Goal: Information Seeking & Learning: Learn about a topic

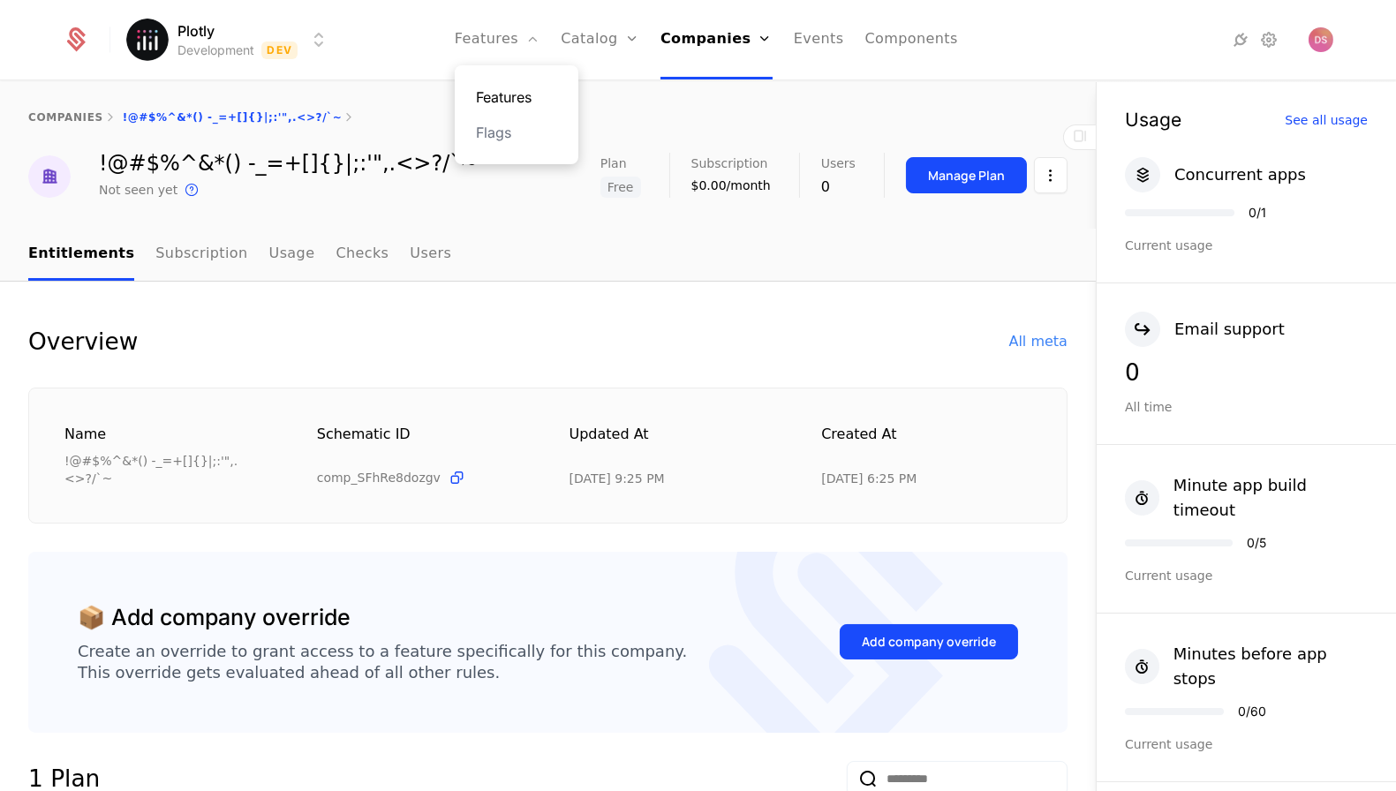
click at [517, 88] on link "Features" at bounding box center [516, 97] width 81 height 21
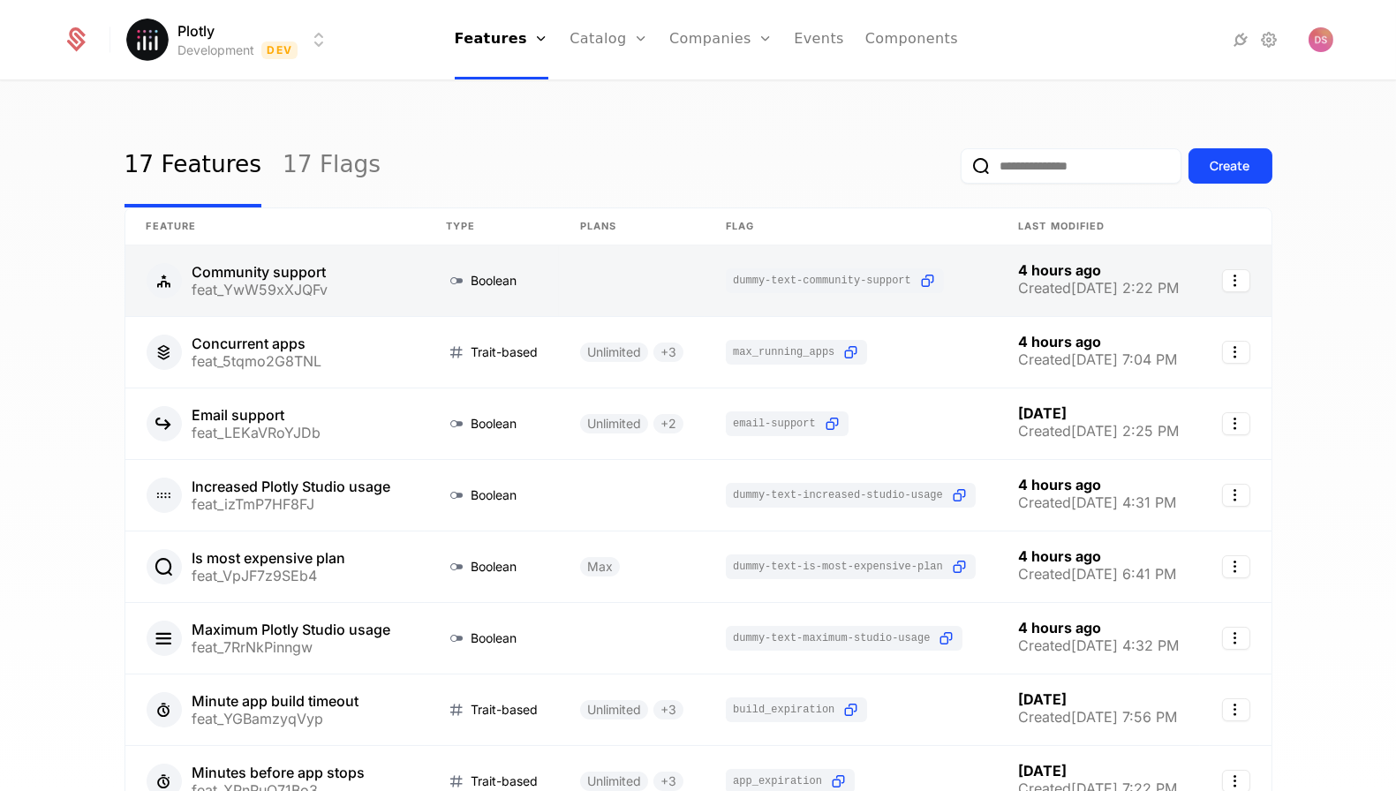
click at [402, 270] on link at bounding box center [274, 280] width 299 height 71
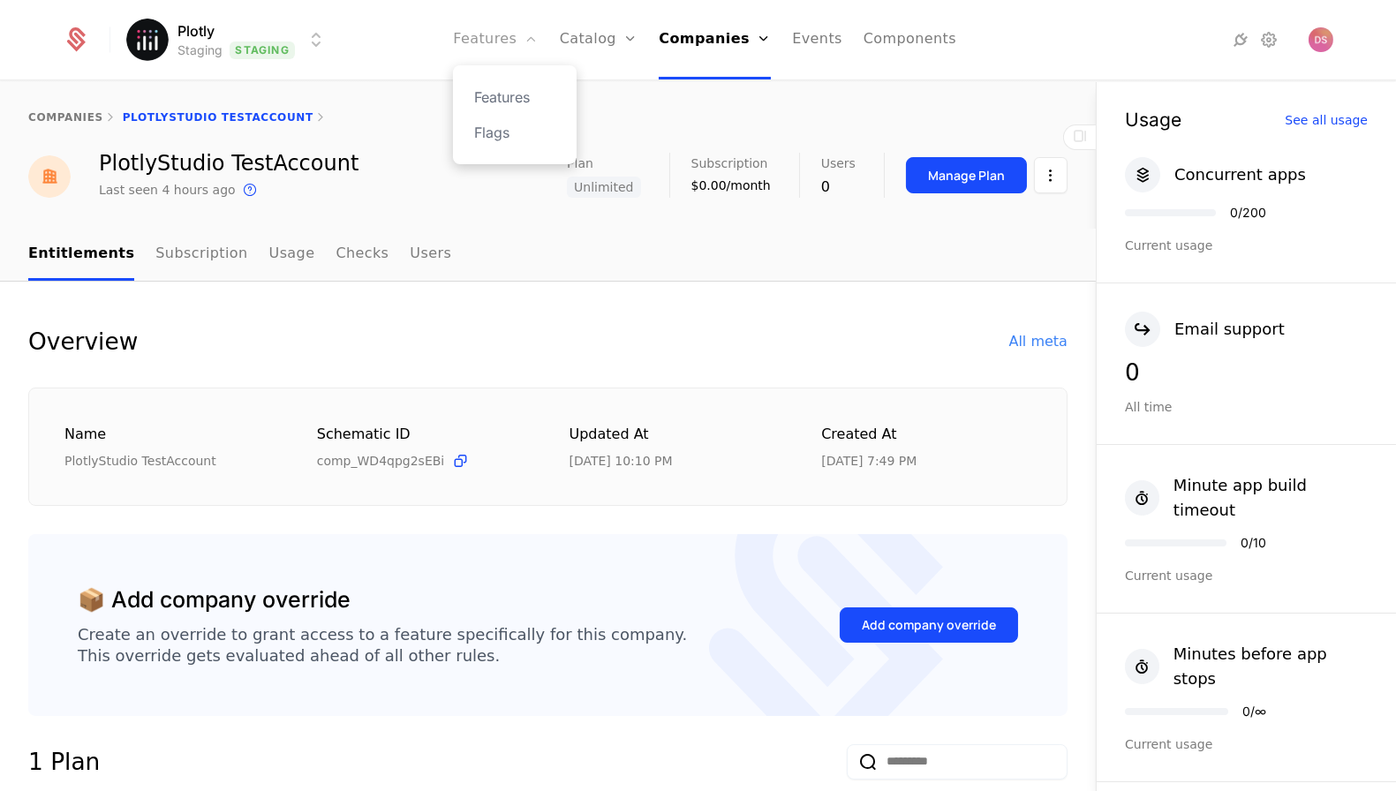
scroll to position [827, 0]
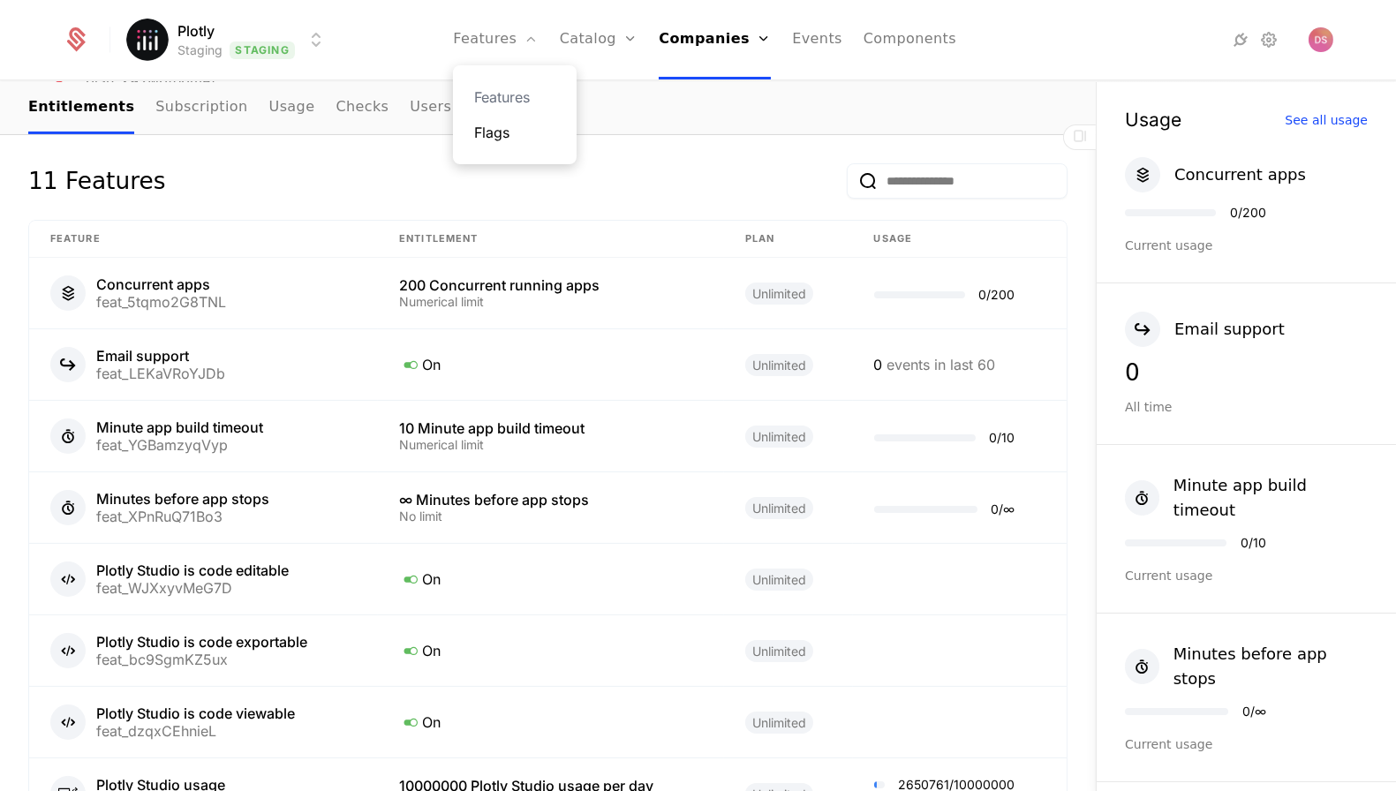
click at [521, 140] on link "Flags" at bounding box center [514, 132] width 81 height 21
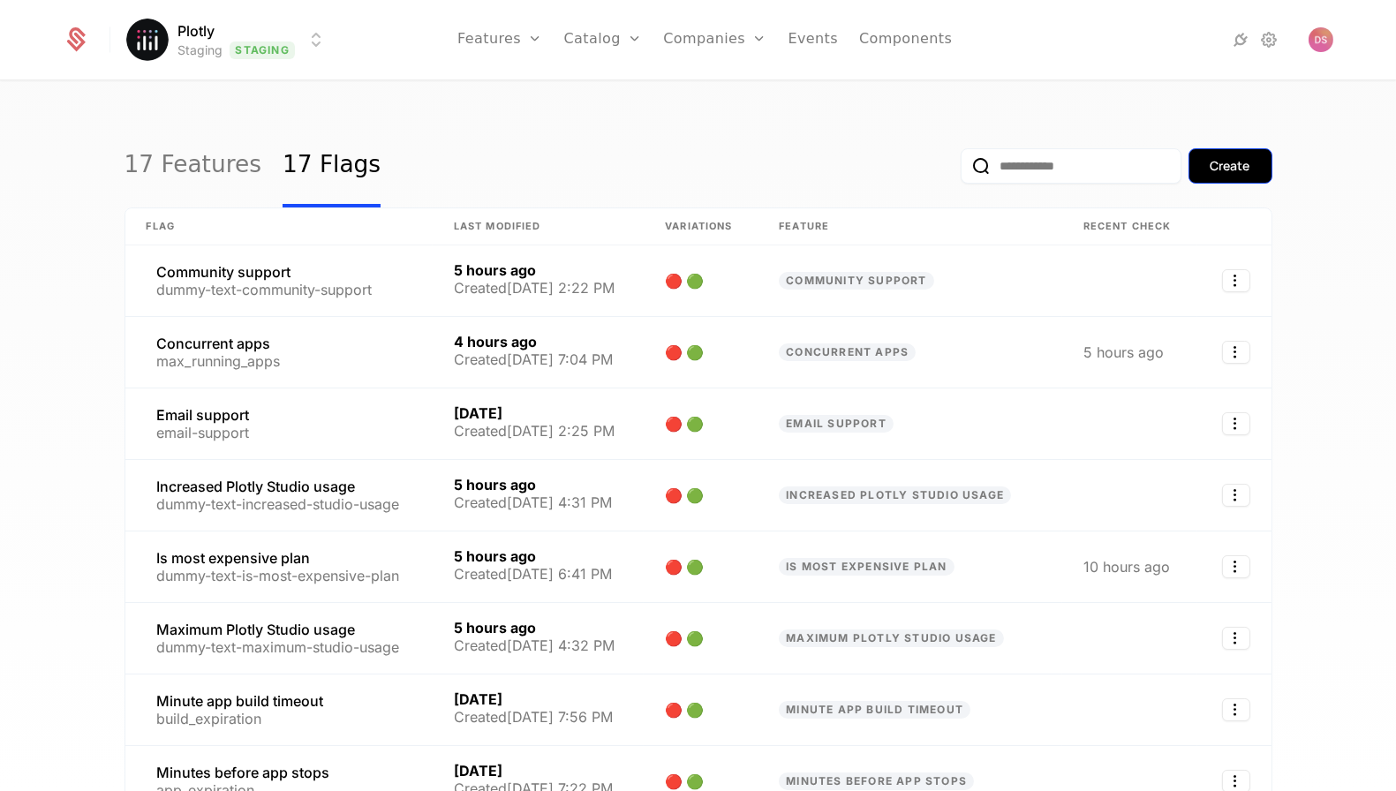
click at [1218, 160] on div "Create" at bounding box center [1230, 166] width 40 height 18
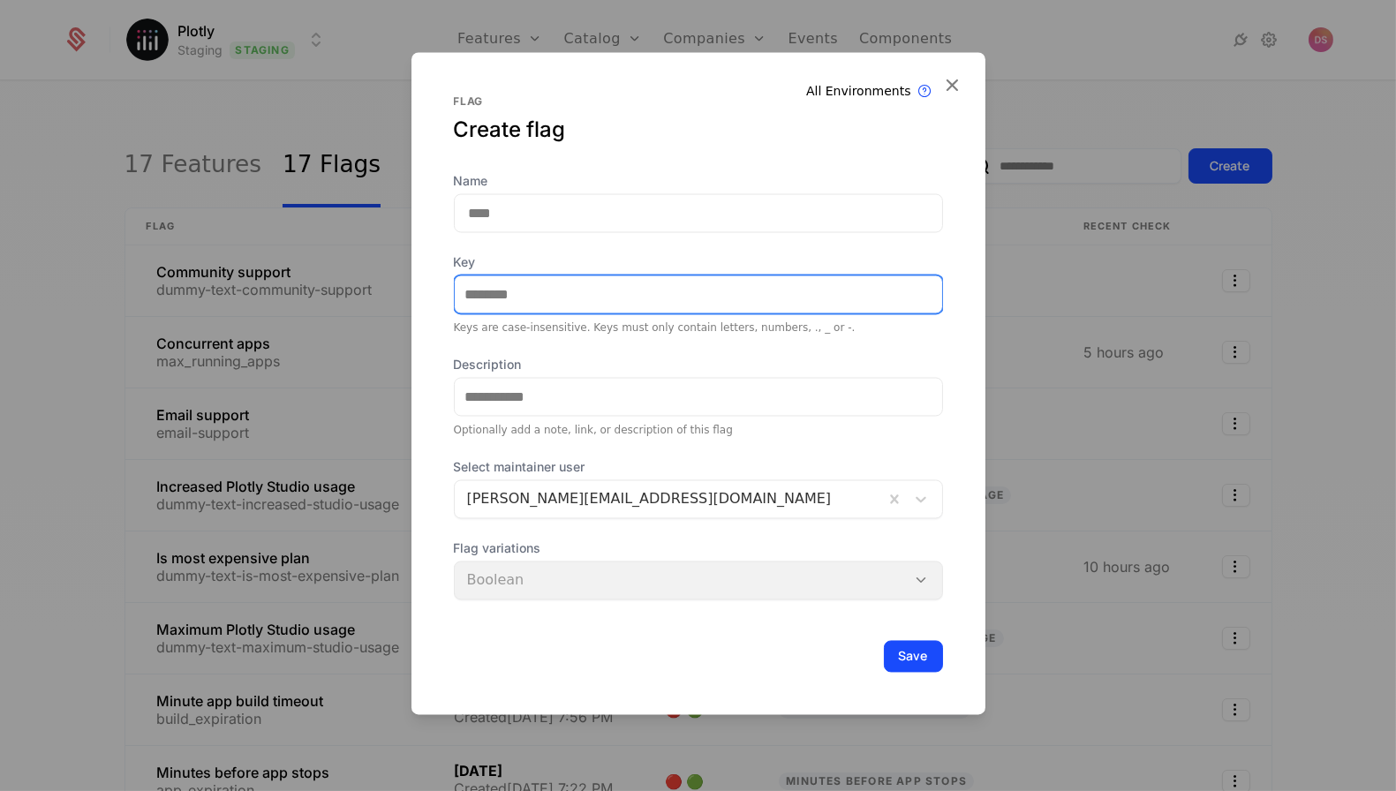
click at [673, 300] on input "Key" at bounding box center [698, 294] width 487 height 37
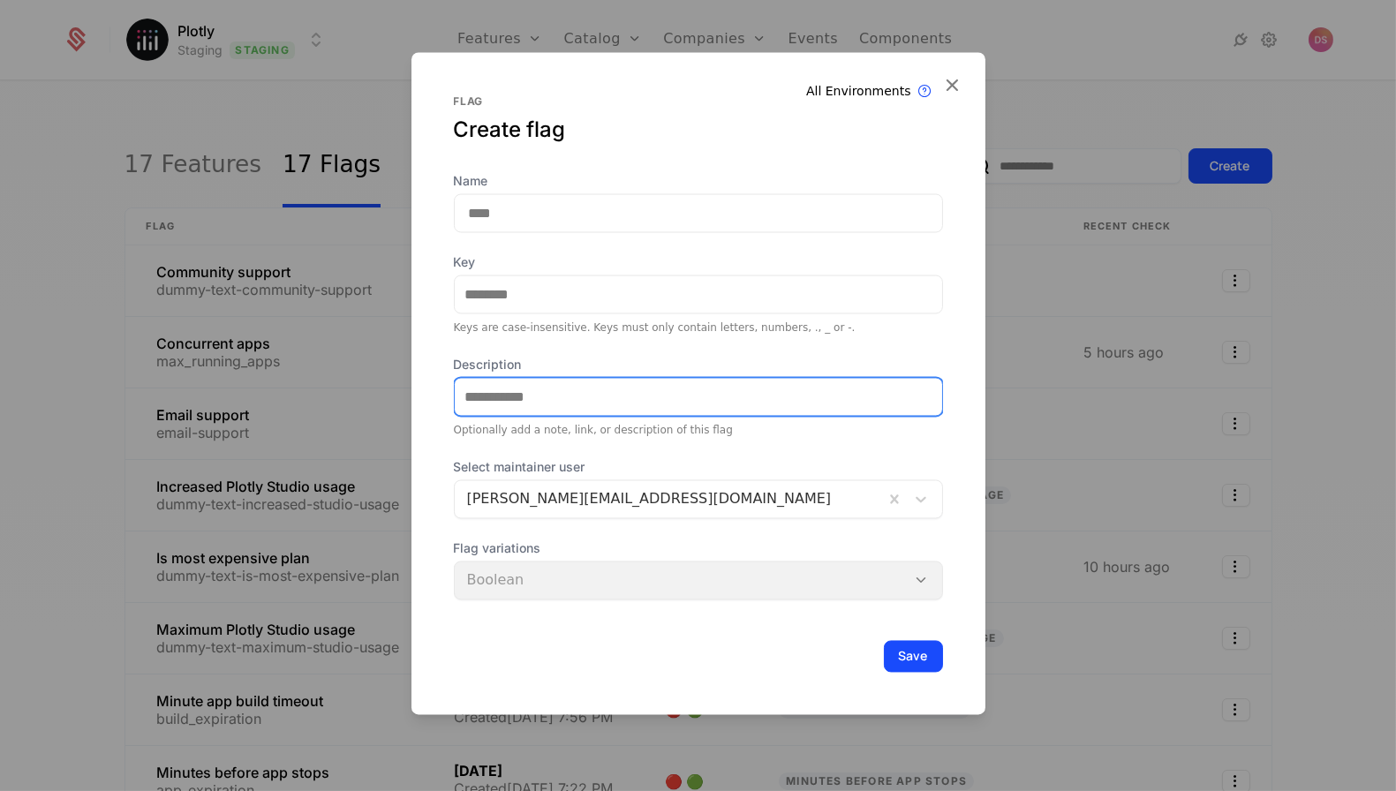
click at [521, 395] on div "Description Optionally add a note, link, or description of this flag" at bounding box center [698, 397] width 489 height 81
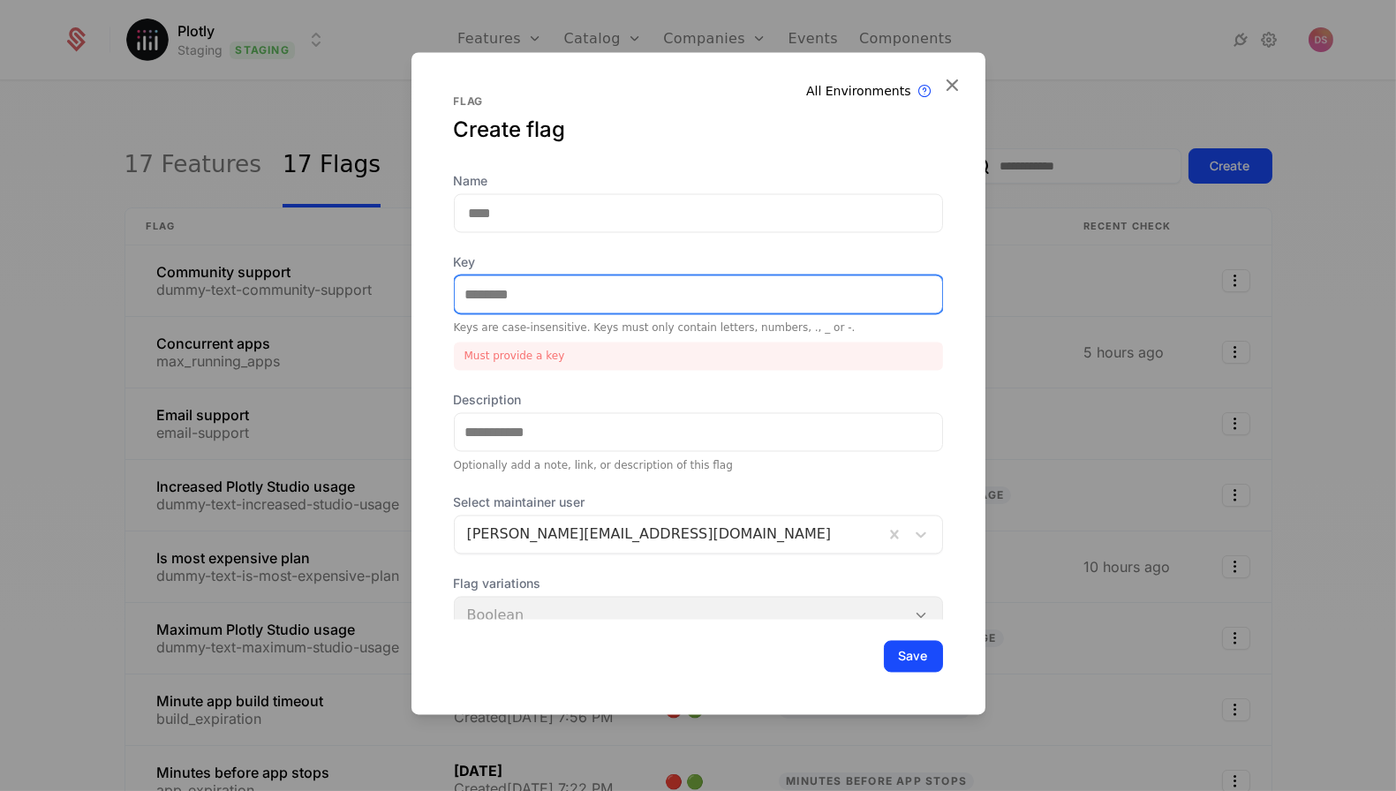
click at [607, 289] on input "Key" at bounding box center [698, 294] width 487 height 37
click at [367, 305] on div at bounding box center [698, 395] width 1396 height 791
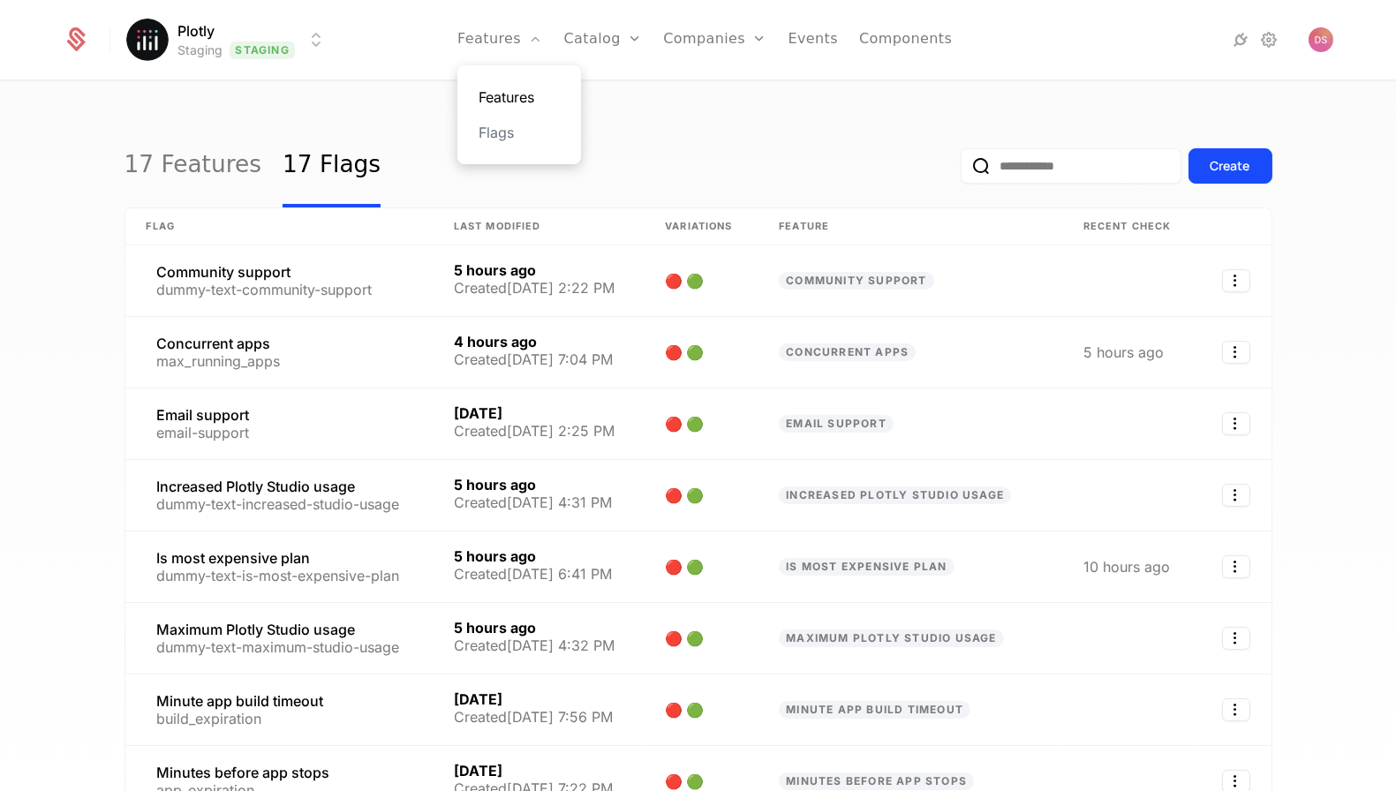
click at [521, 95] on link "Features" at bounding box center [519, 97] width 81 height 21
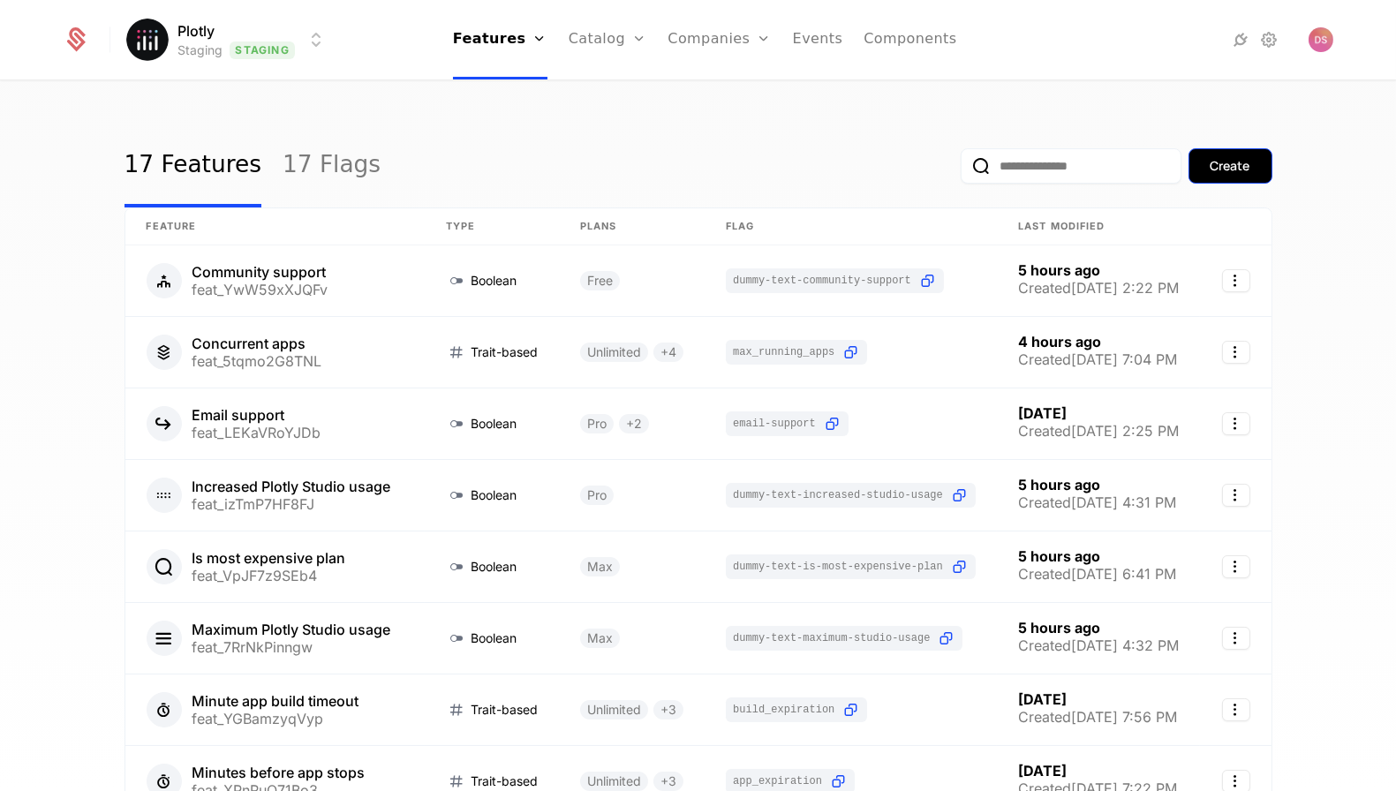
click at [1237, 170] on div "Create" at bounding box center [1230, 166] width 40 height 18
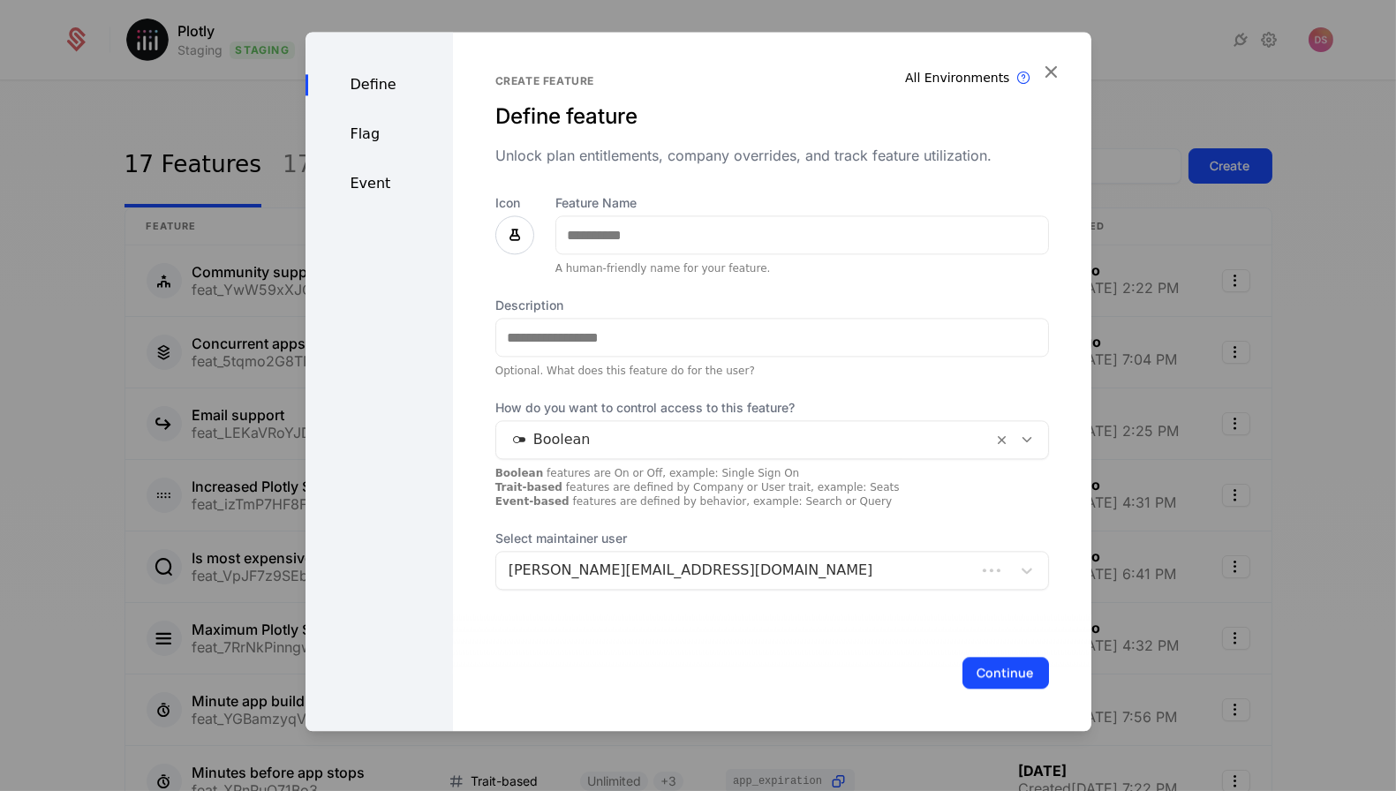
click at [1193, 182] on div at bounding box center [698, 395] width 1396 height 791
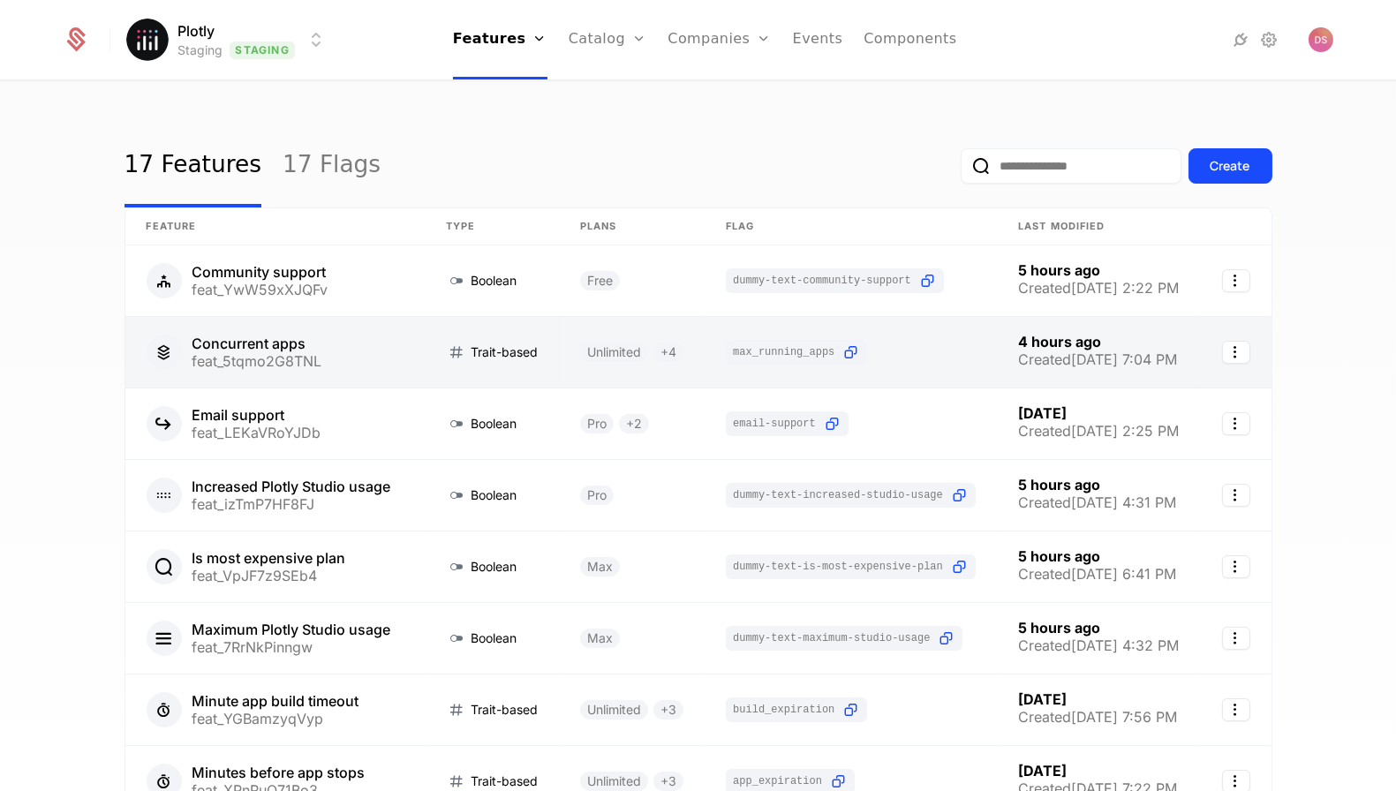
click at [848, 351] on link at bounding box center [851, 352] width 292 height 71
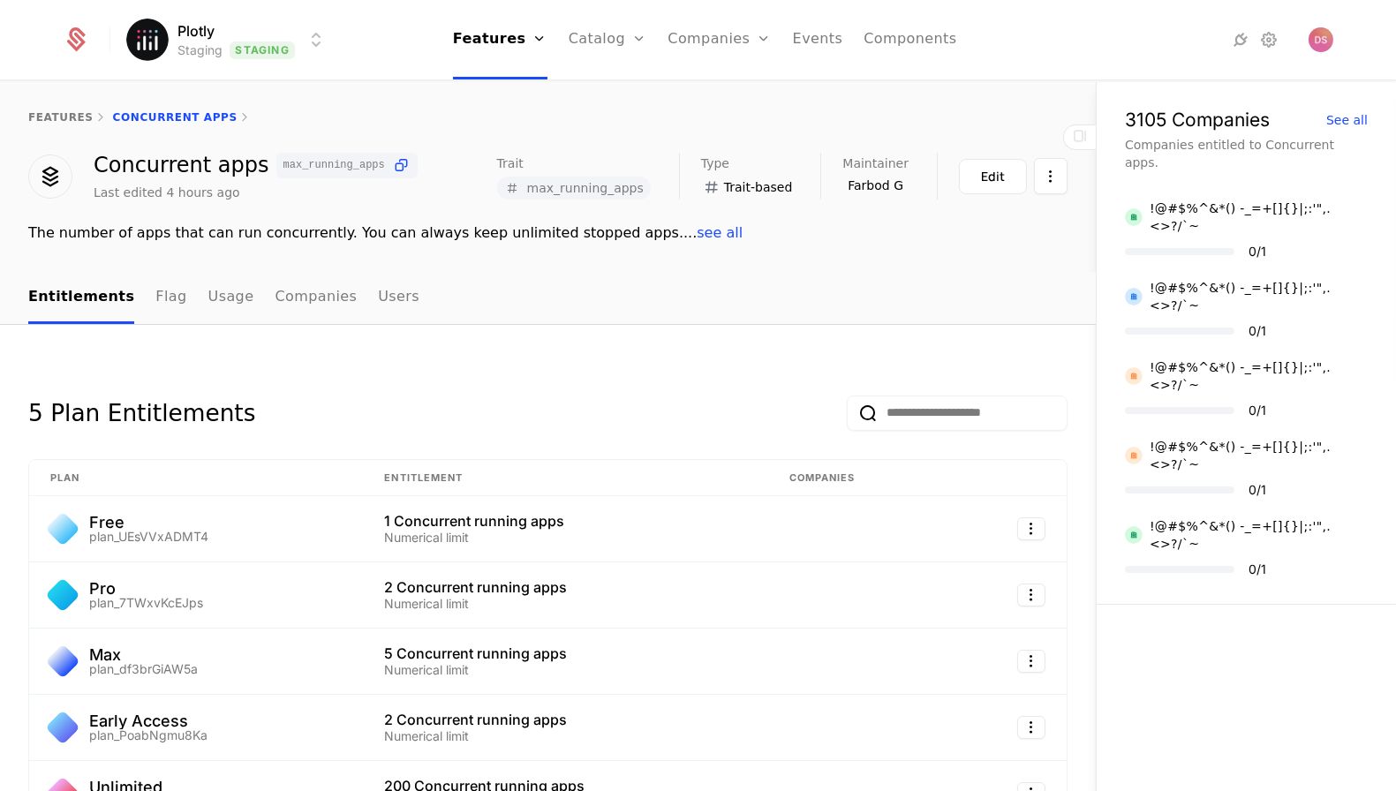
click at [397, 159] on div "Concurrent apps max_running_apps Last edited 4 hours ago Trait max_running_apps…" at bounding box center [547, 177] width 1039 height 49
click at [392, 159] on icon at bounding box center [401, 165] width 19 height 19
click at [981, 187] on button "Edit" at bounding box center [993, 176] width 68 height 35
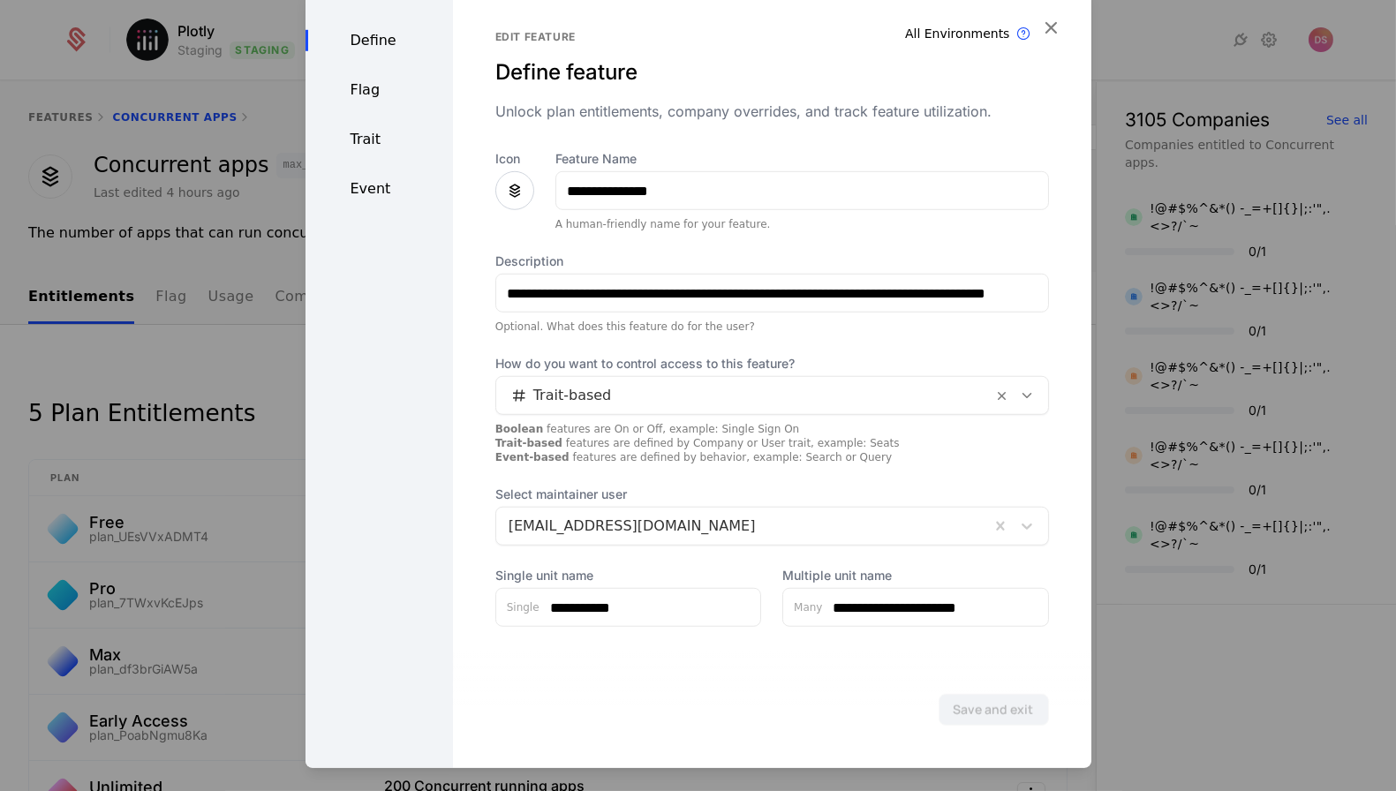
click at [388, 140] on div "Trait" at bounding box center [378, 139] width 147 height 21
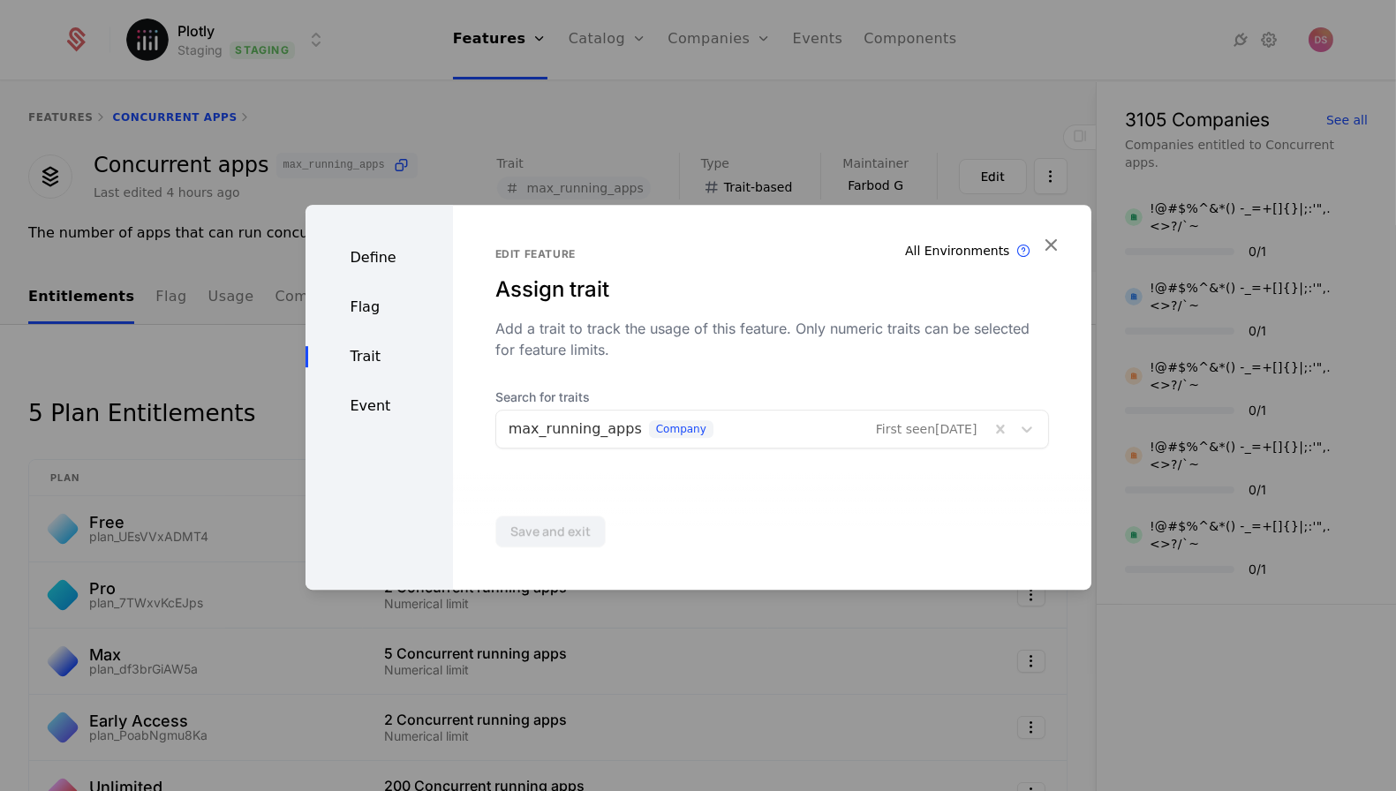
click at [373, 305] on div "Flag" at bounding box center [378, 307] width 147 height 21
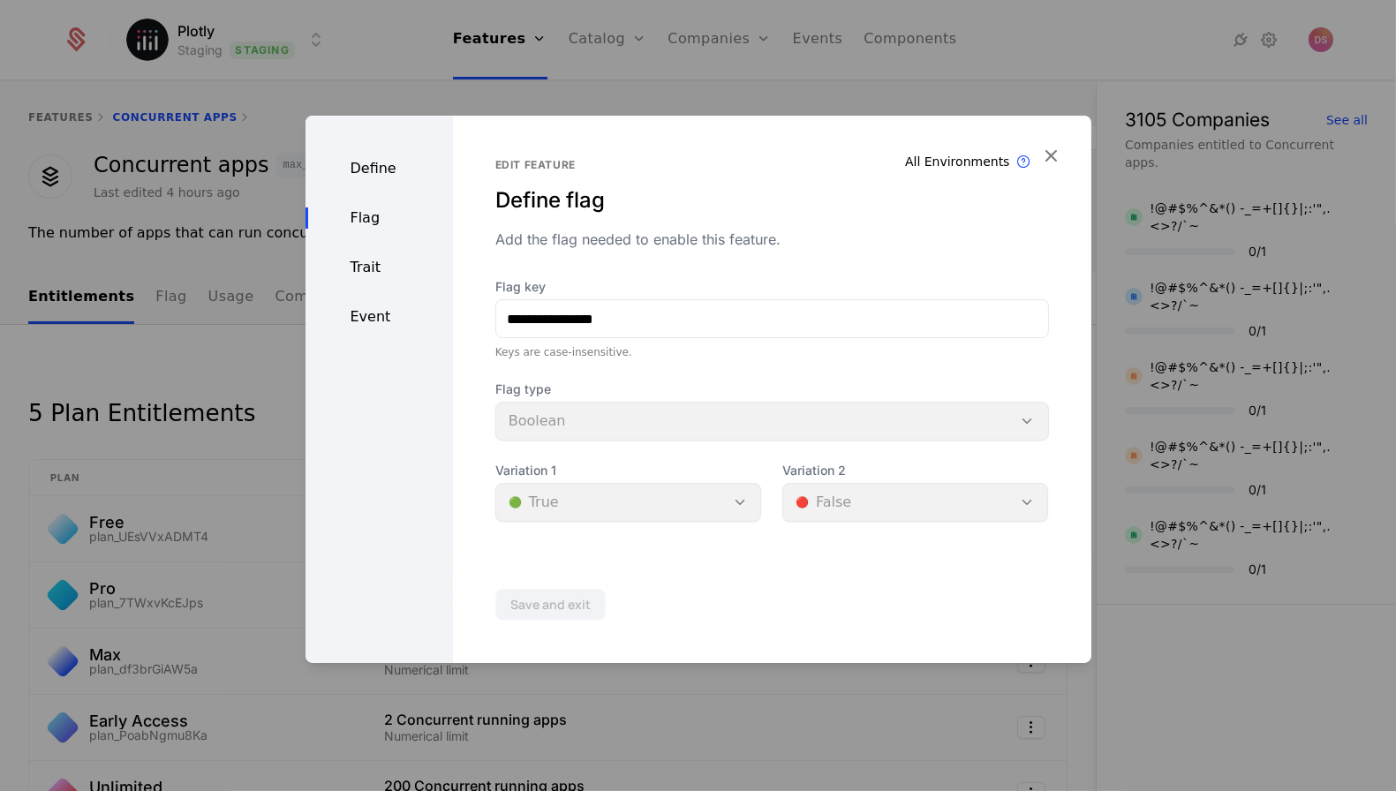
click at [963, 111] on div at bounding box center [698, 395] width 1396 height 791
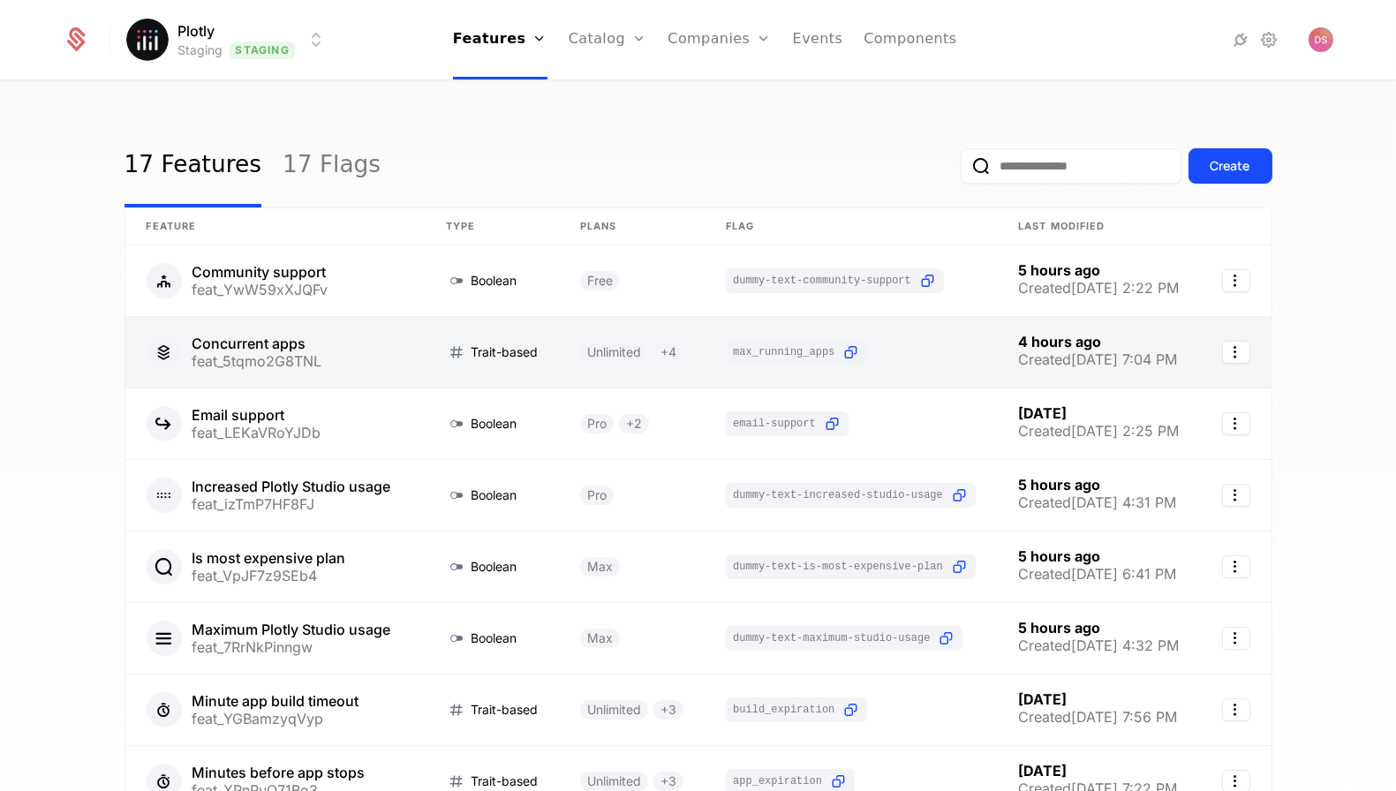
scroll to position [0, 11]
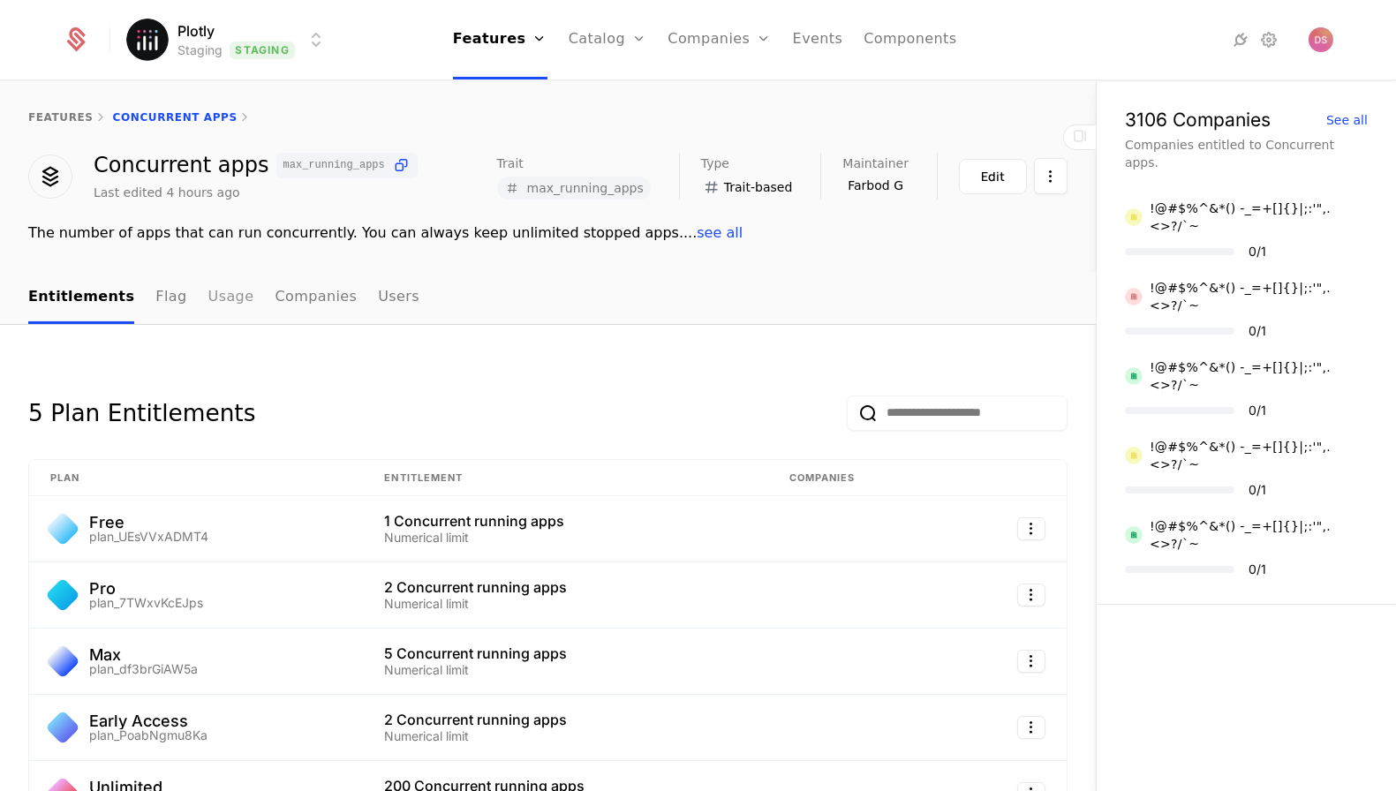
click at [208, 300] on link "Usage" at bounding box center [231, 298] width 46 height 52
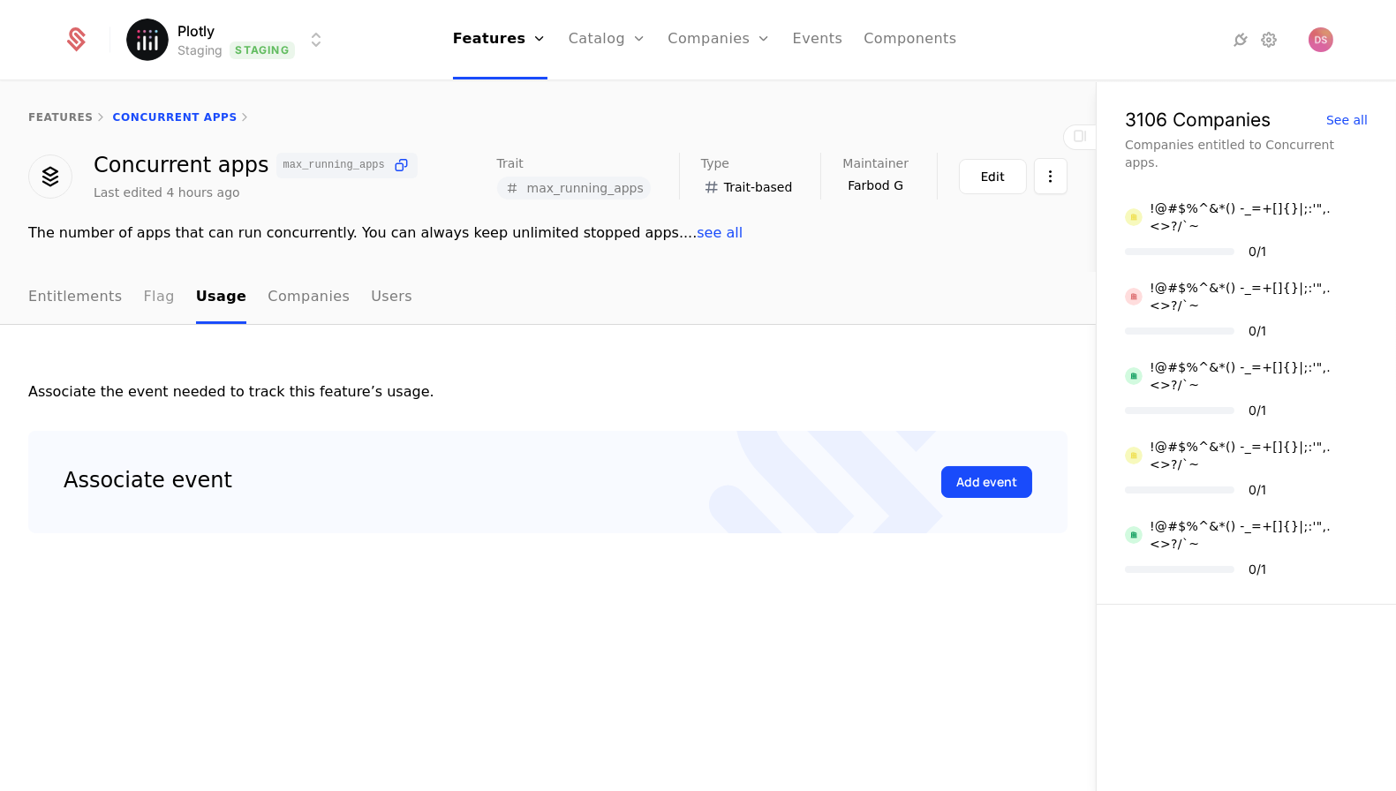
click at [151, 299] on link "Flag" at bounding box center [159, 298] width 31 height 52
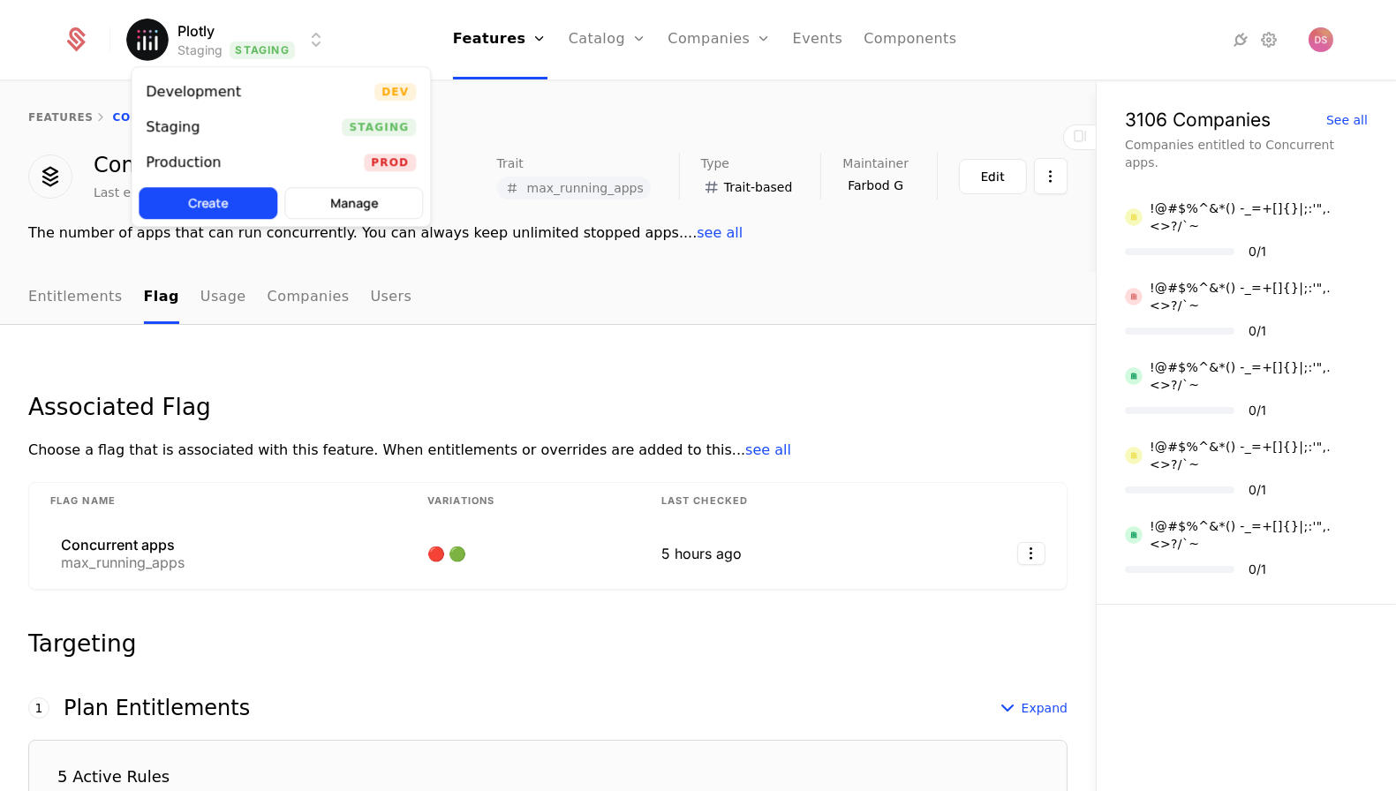
click at [253, 26] on html "Plotly Staging Staging Features Features Flags Catalog Plans Add Ons Credits Co…" at bounding box center [698, 395] width 1396 height 791
click at [253, 84] on div "Development Dev" at bounding box center [281, 91] width 298 height 35
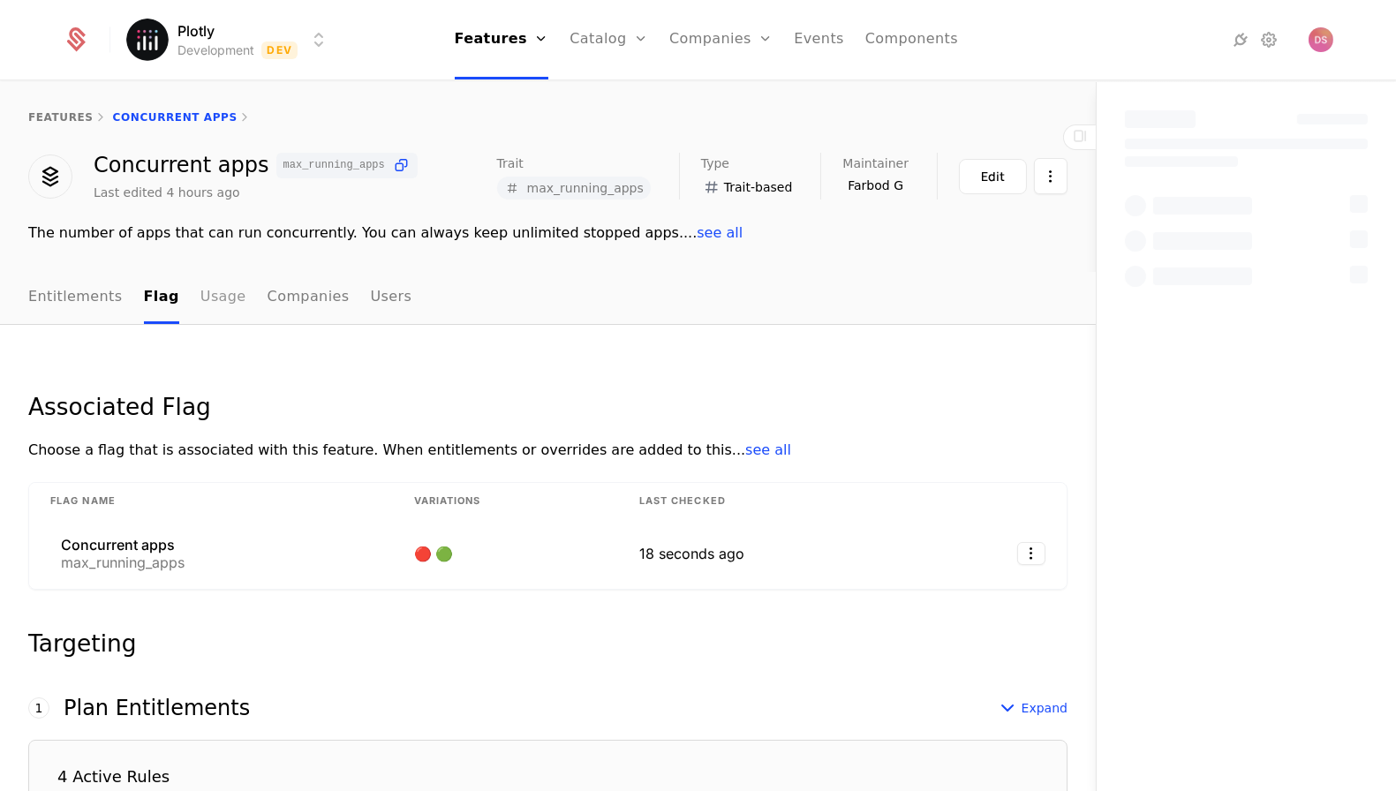
click at [217, 283] on link "Usage" at bounding box center [223, 298] width 46 height 52
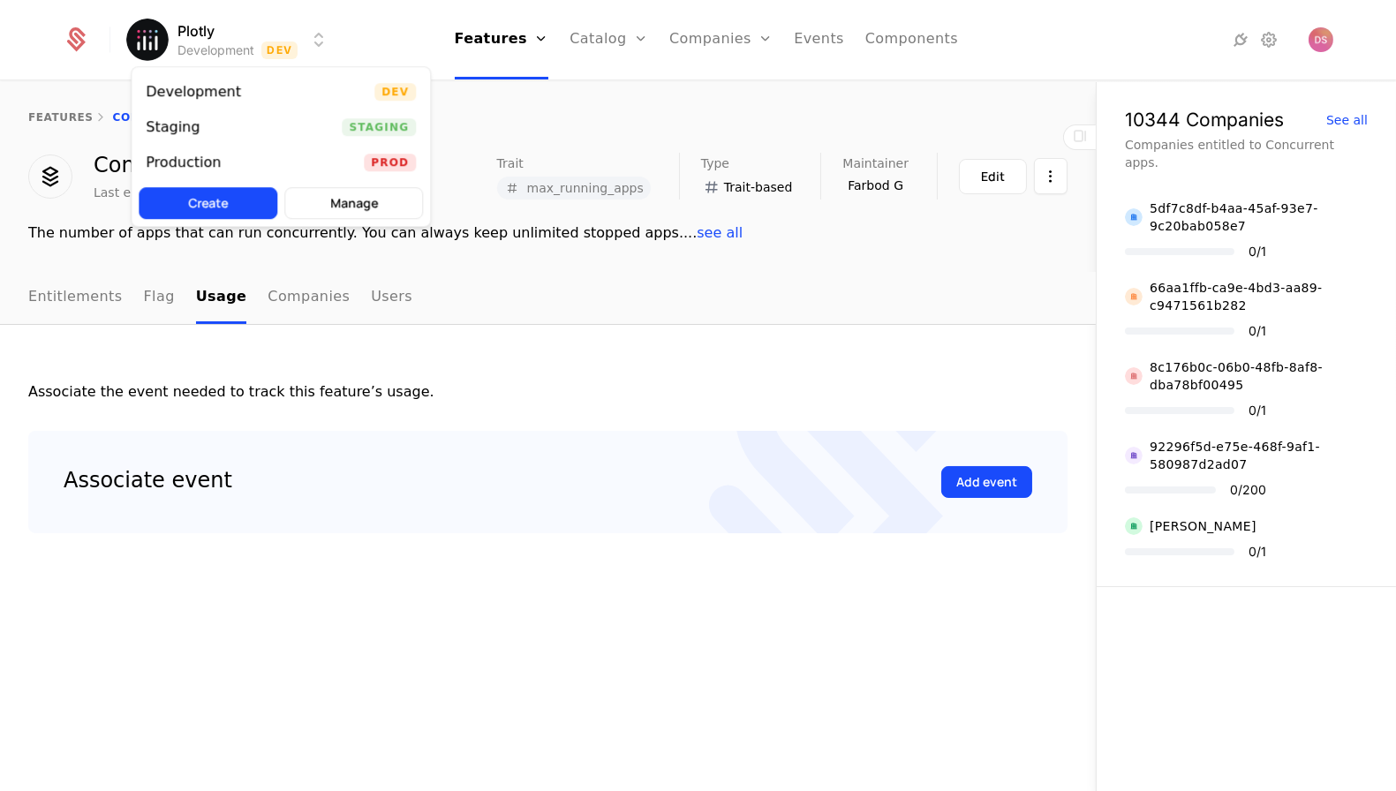
click at [275, 39] on html "Plotly Development Dev Features Features Flags Catalog Plans Add Ons Credits Co…" at bounding box center [698, 395] width 1396 height 791
click at [265, 166] on div "Production Prod" at bounding box center [281, 162] width 298 height 35
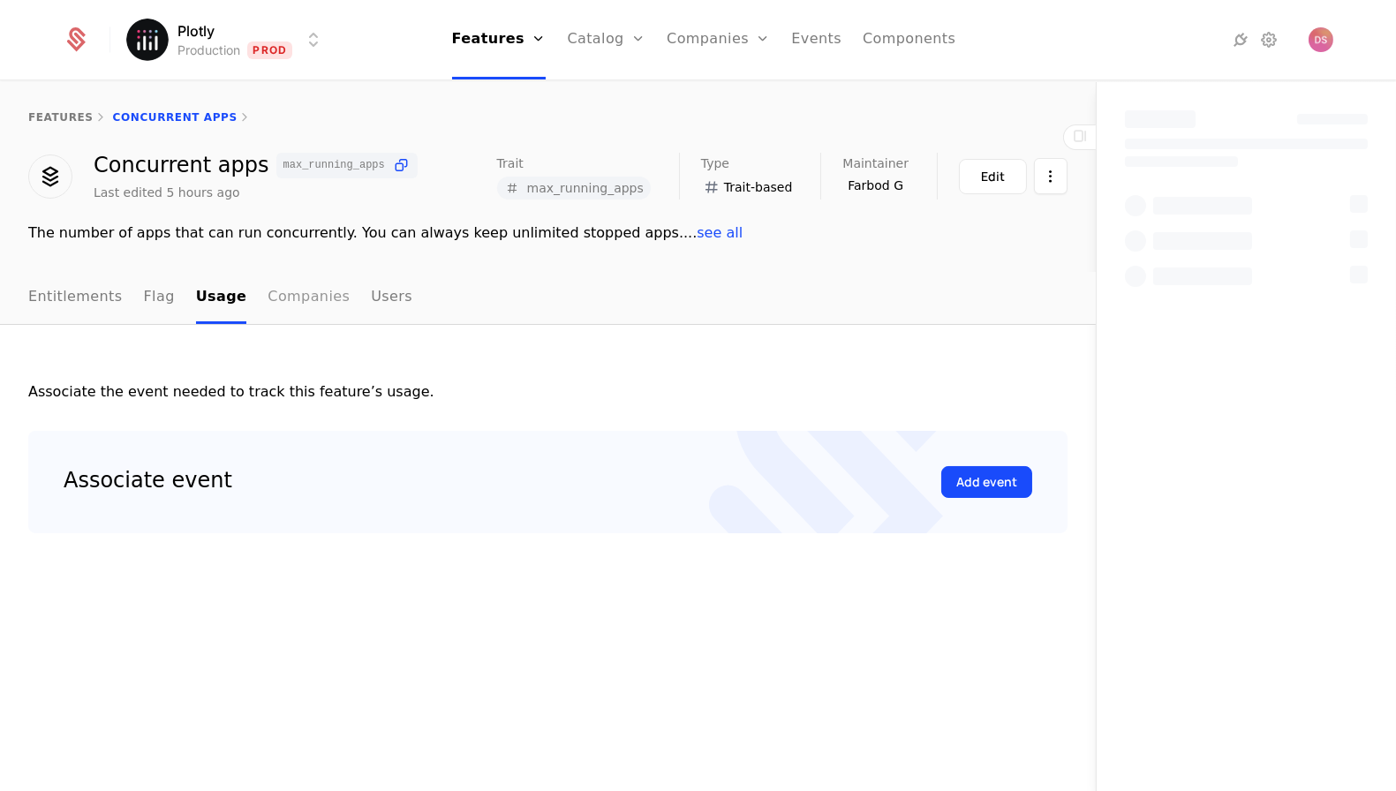
click at [283, 309] on link "Companies" at bounding box center [309, 298] width 82 height 52
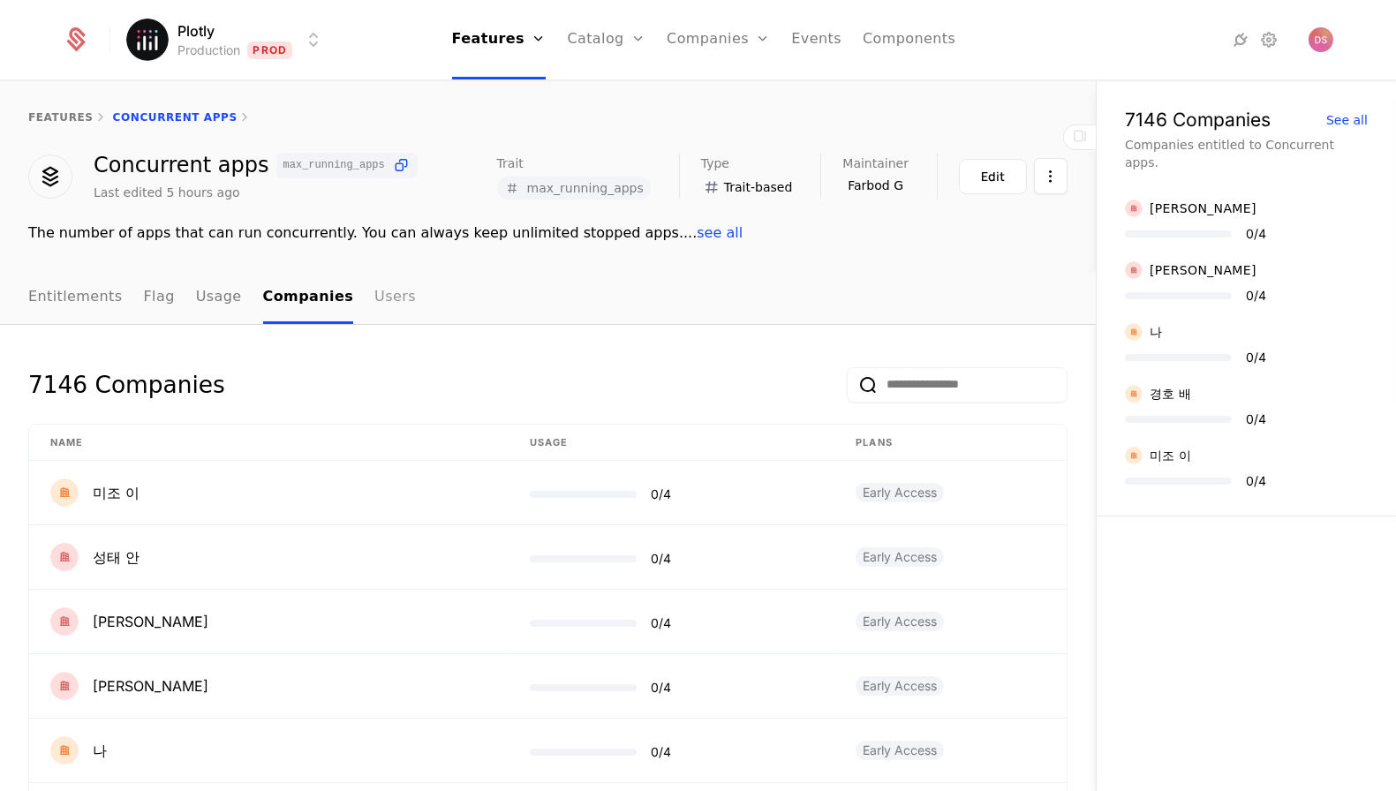
click at [374, 308] on link "Users" at bounding box center [394, 298] width 41 height 52
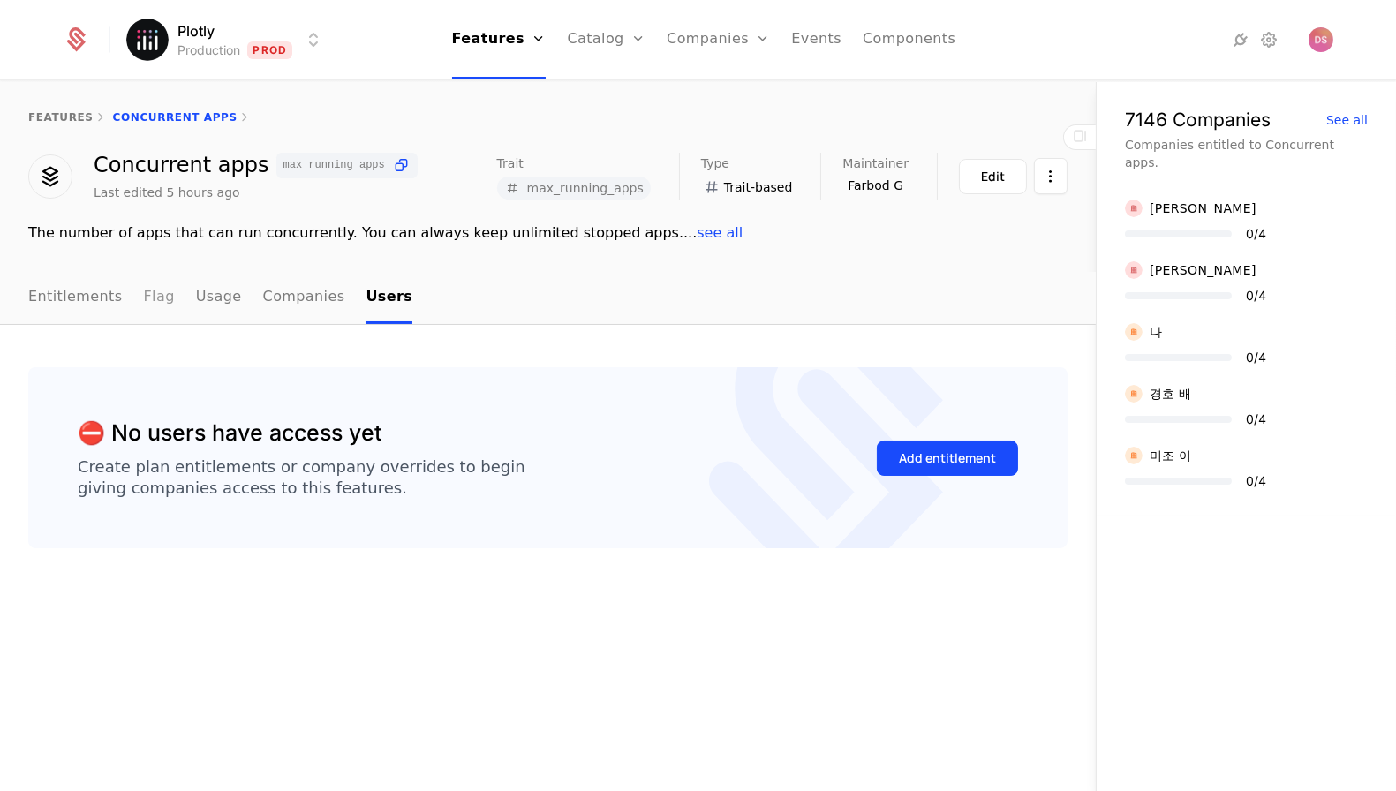
click at [146, 298] on link "Flag" at bounding box center [159, 298] width 31 height 52
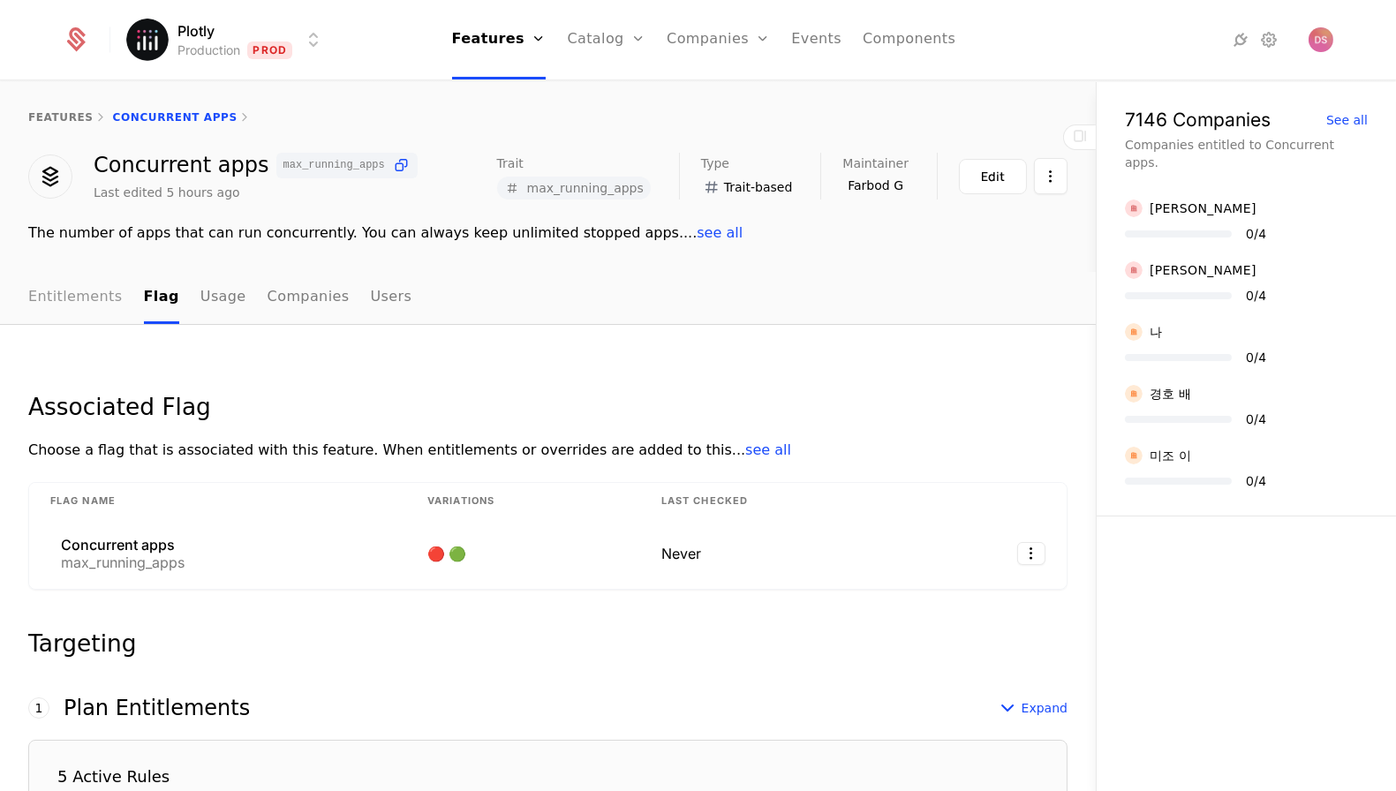
click at [64, 298] on link "Entitlements" at bounding box center [75, 298] width 94 height 52
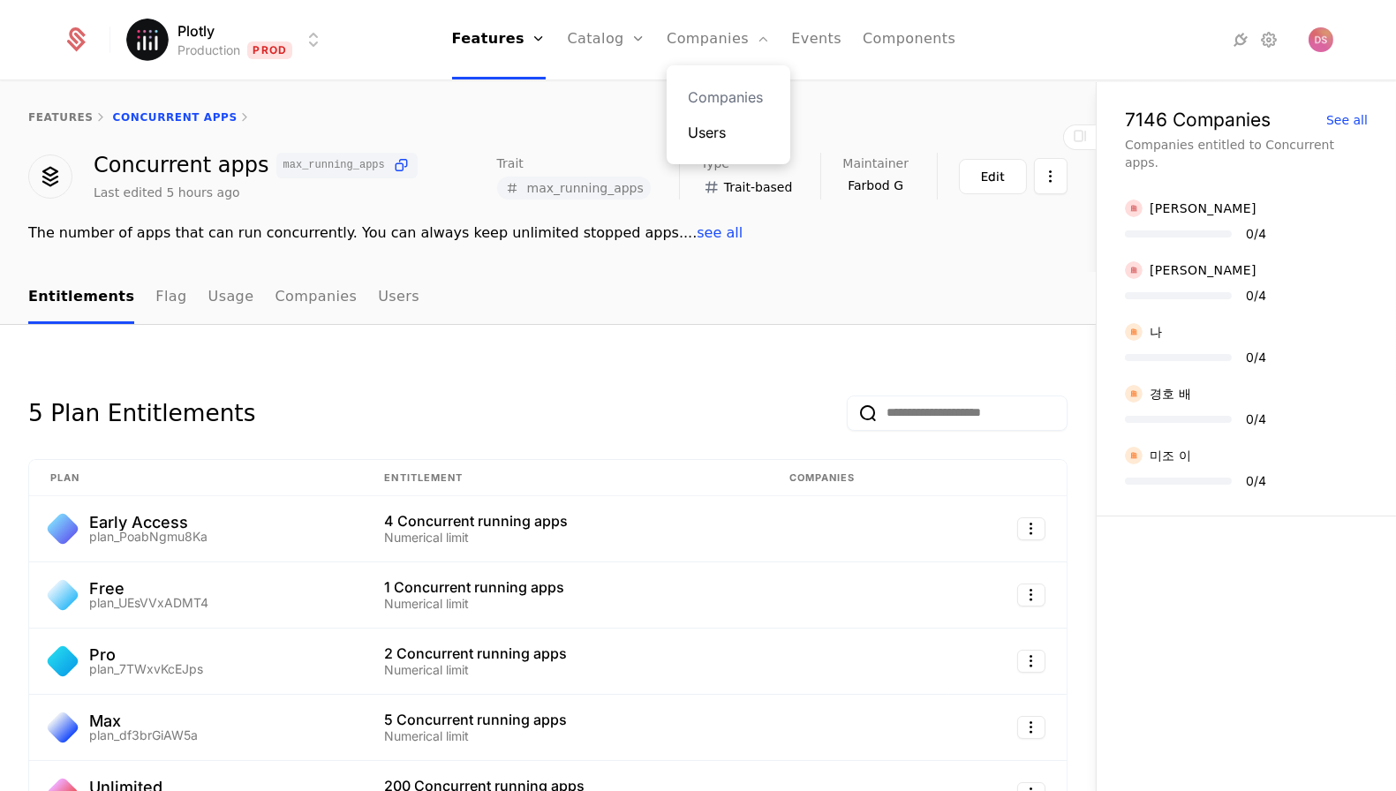
click at [736, 124] on link "Users" at bounding box center [728, 132] width 81 height 21
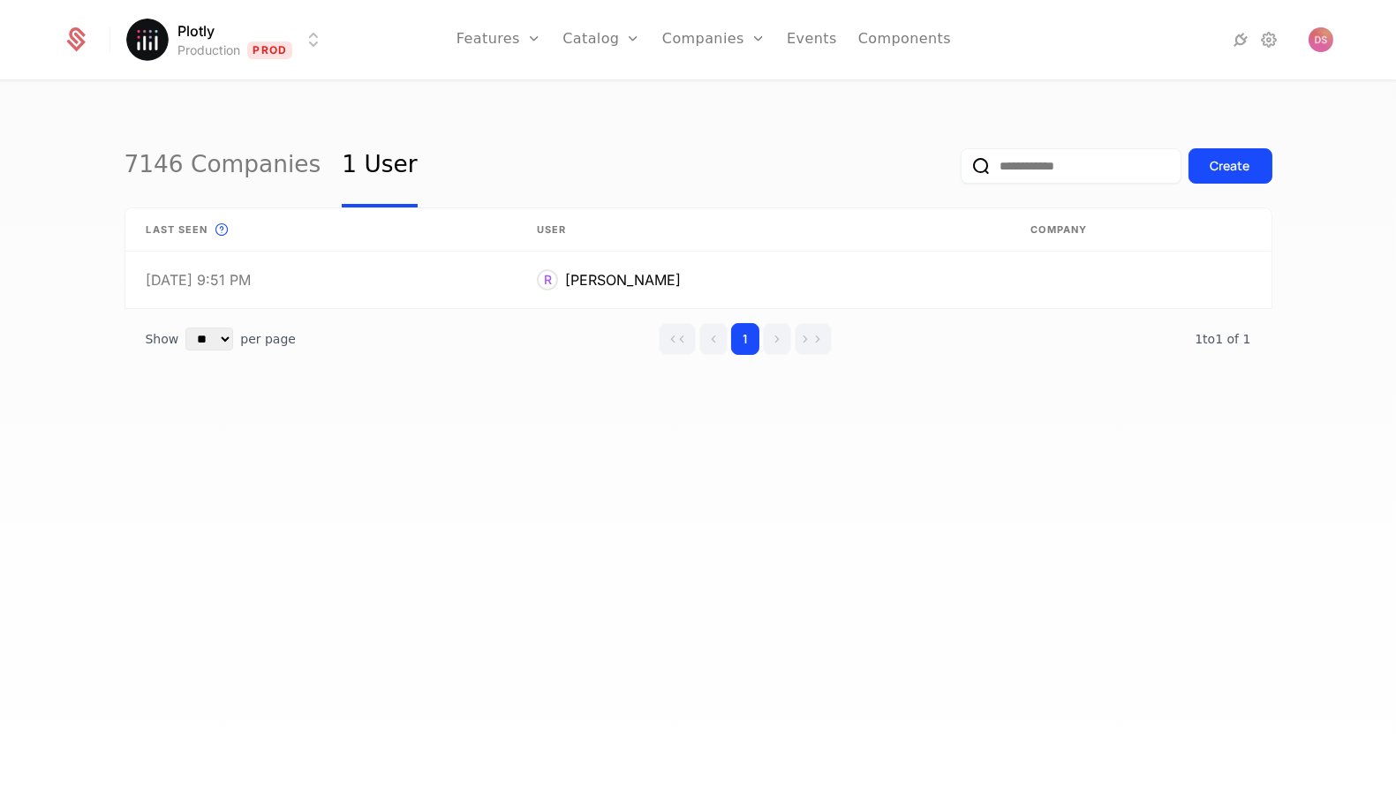
click at [1049, 169] on input "email" at bounding box center [1071, 165] width 221 height 35
click at [706, 100] on link "Companies" at bounding box center [723, 97] width 81 height 21
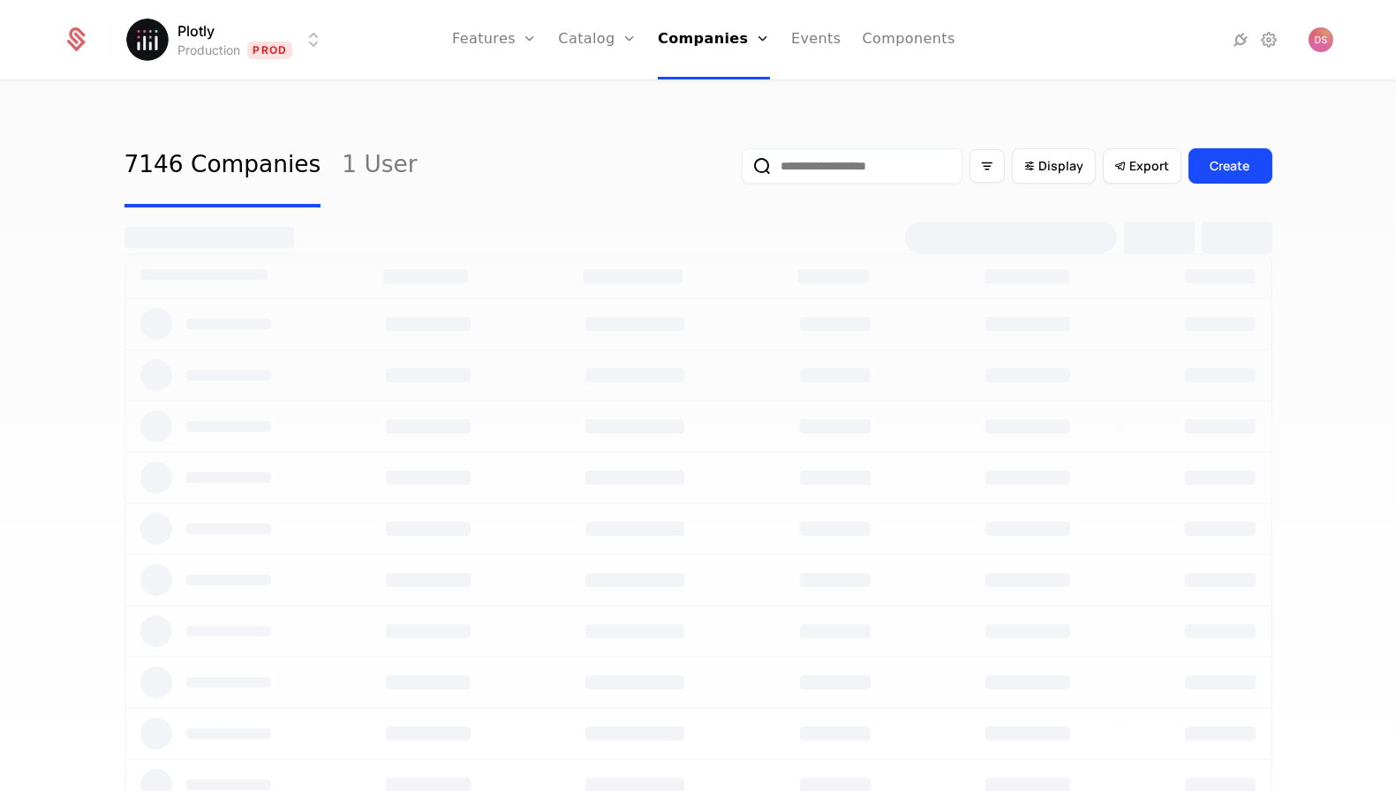
click at [959, 160] on input "email" at bounding box center [852, 165] width 221 height 35
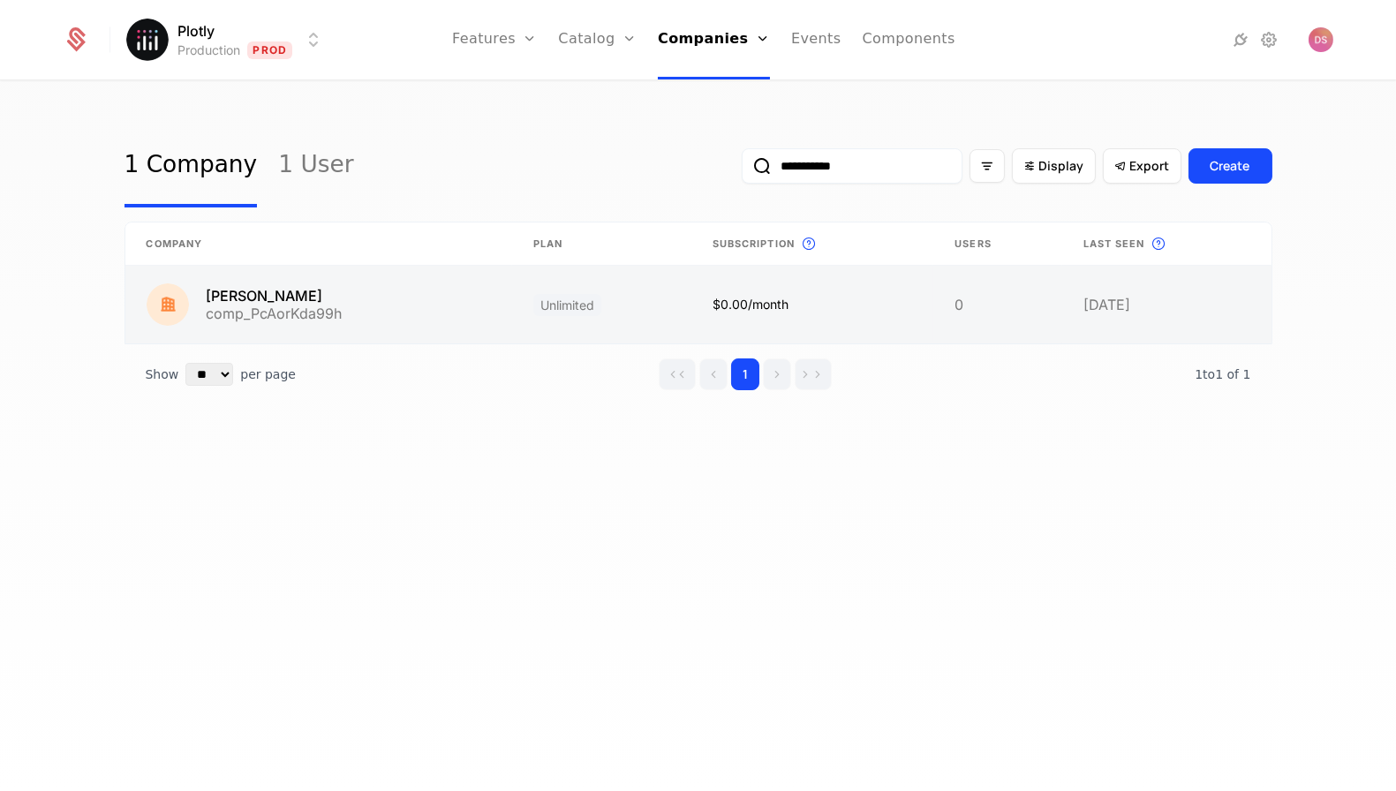
type input "**********"
click at [686, 292] on link at bounding box center [601, 305] width 179 height 78
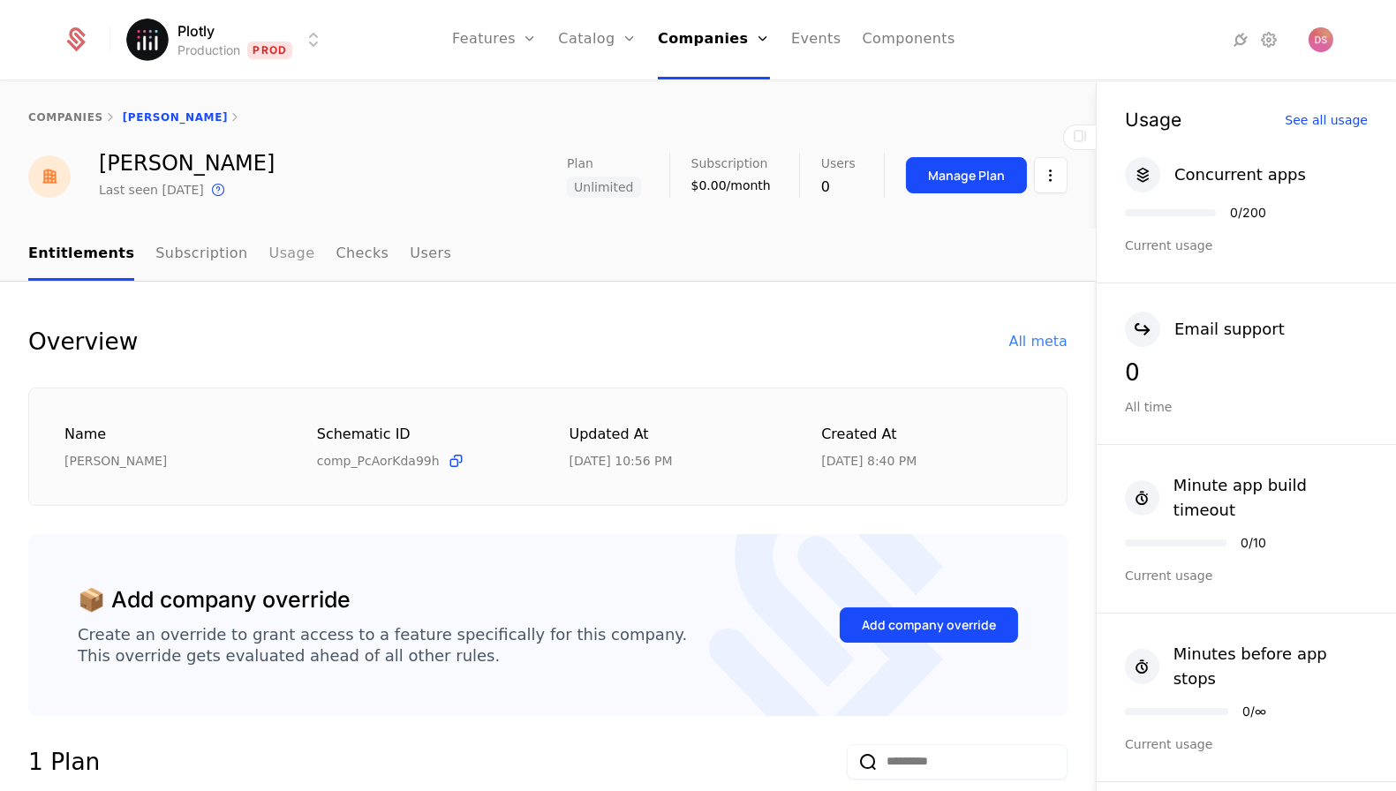
click at [270, 260] on link "Usage" at bounding box center [292, 255] width 46 height 52
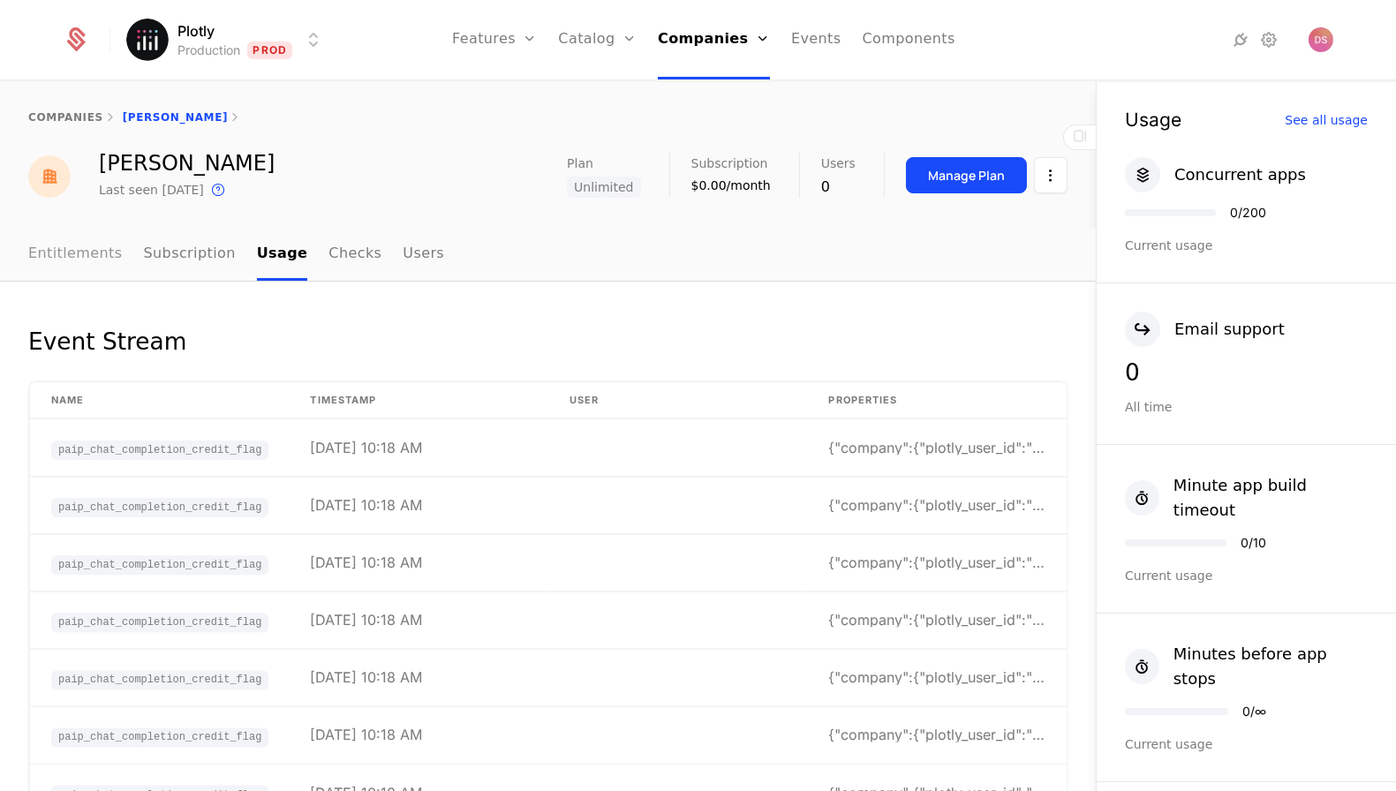
click at [72, 278] on link "Entitlements" at bounding box center [75, 255] width 94 height 52
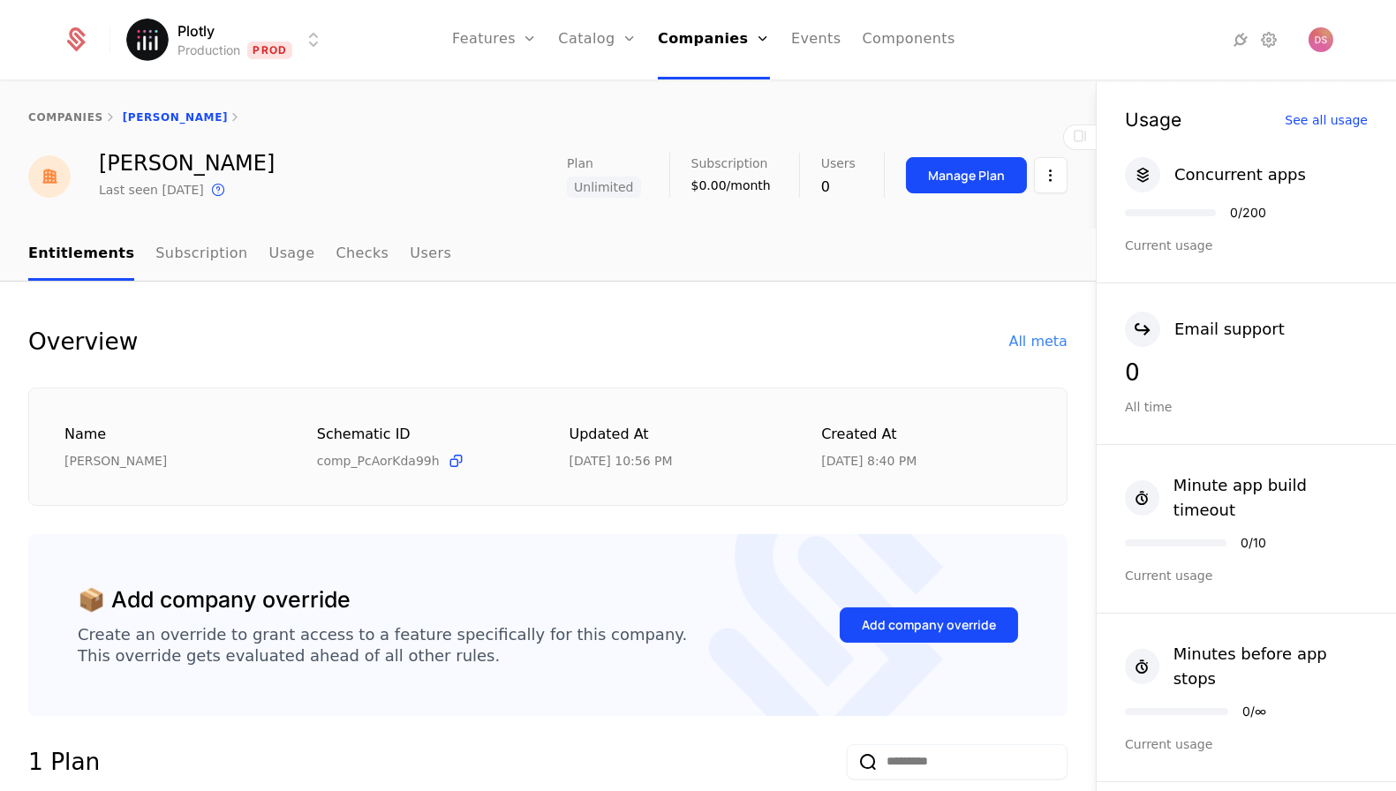
click at [245, 61] on div "Plotly Production Prod Features Features Flags Catalog Plans Add Ons Credits Co…" at bounding box center [698, 39] width 1270 height 79
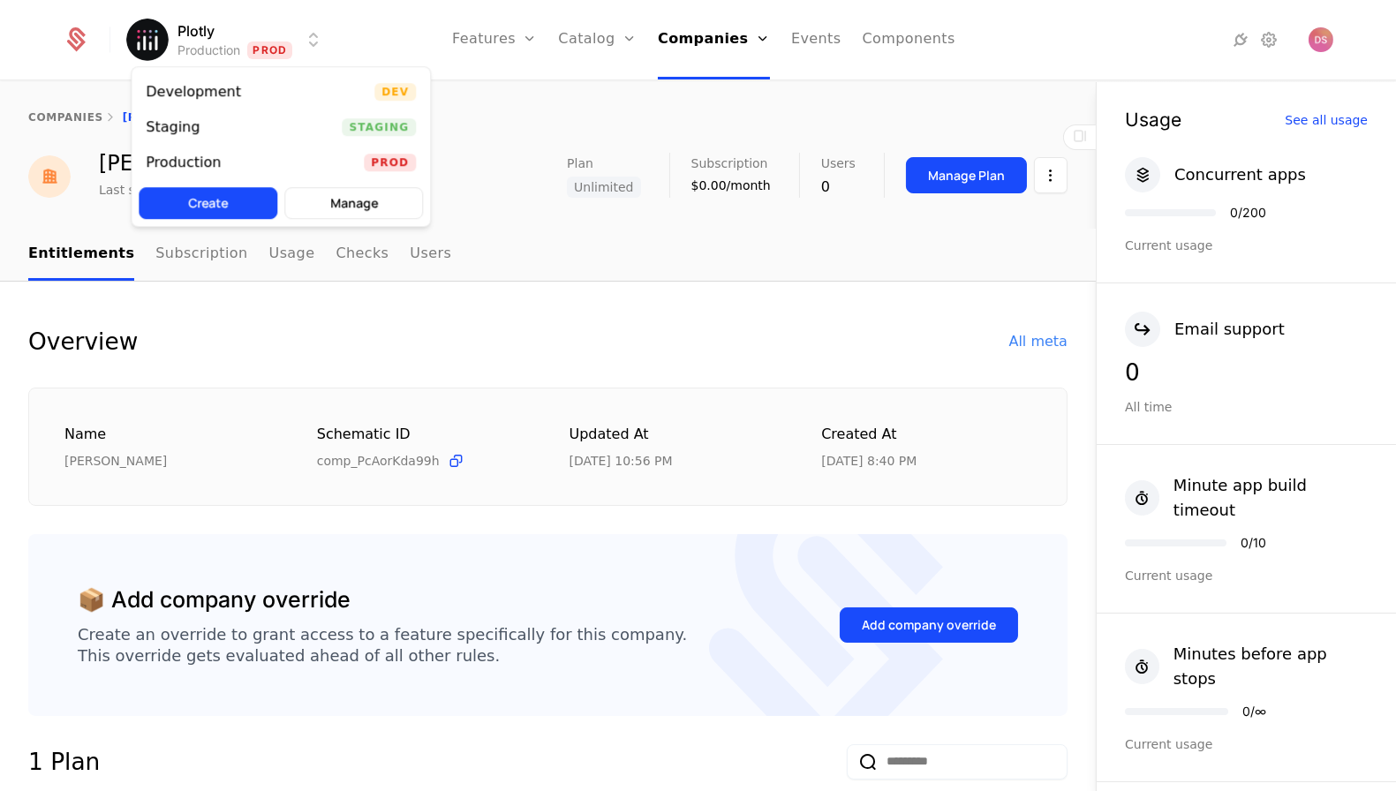
click at [245, 33] on html "Plotly Production Prod Features Features Flags Catalog Plans Add Ons Credits Co…" at bounding box center [698, 395] width 1396 height 791
click at [245, 110] on div "Staging Staging" at bounding box center [281, 126] width 298 height 35
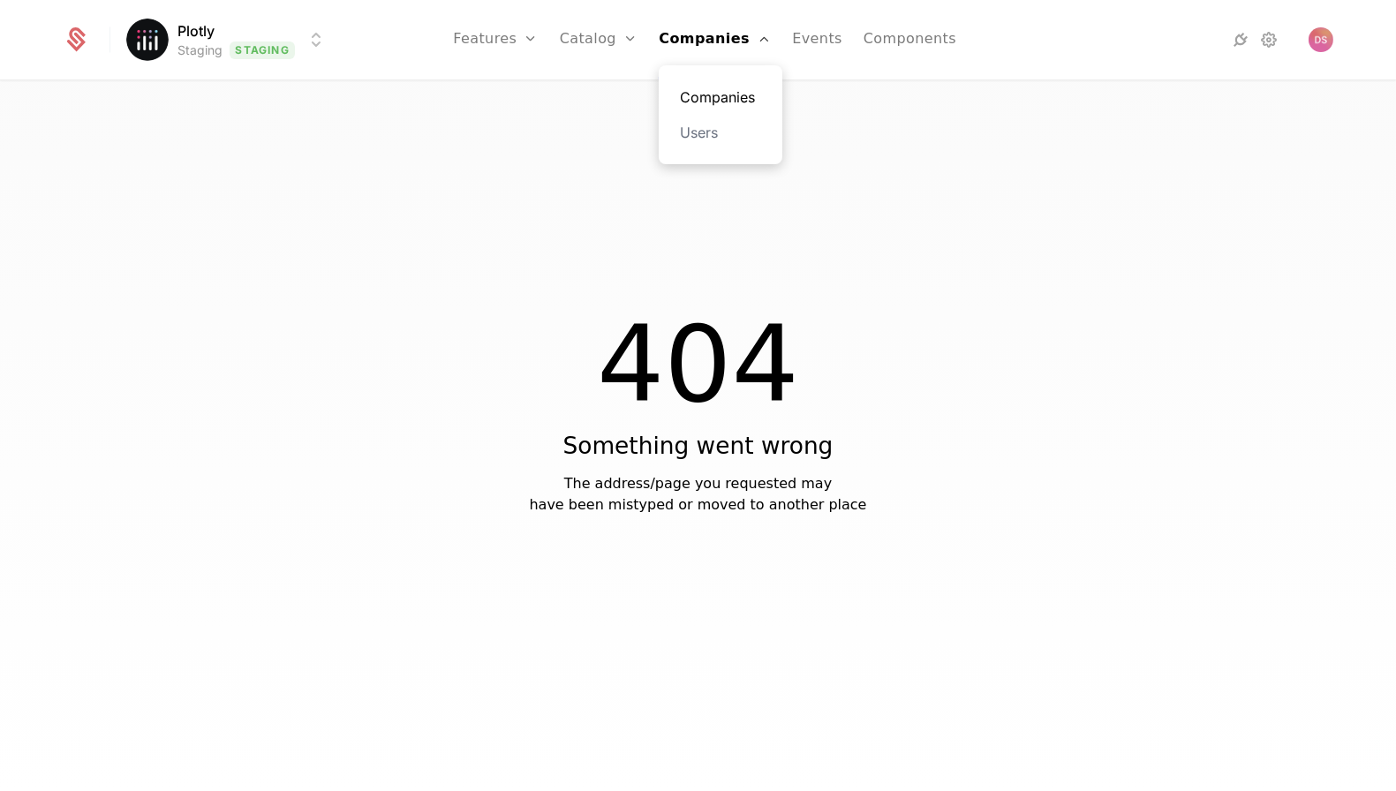
click at [723, 107] on link "Companies" at bounding box center [720, 97] width 81 height 21
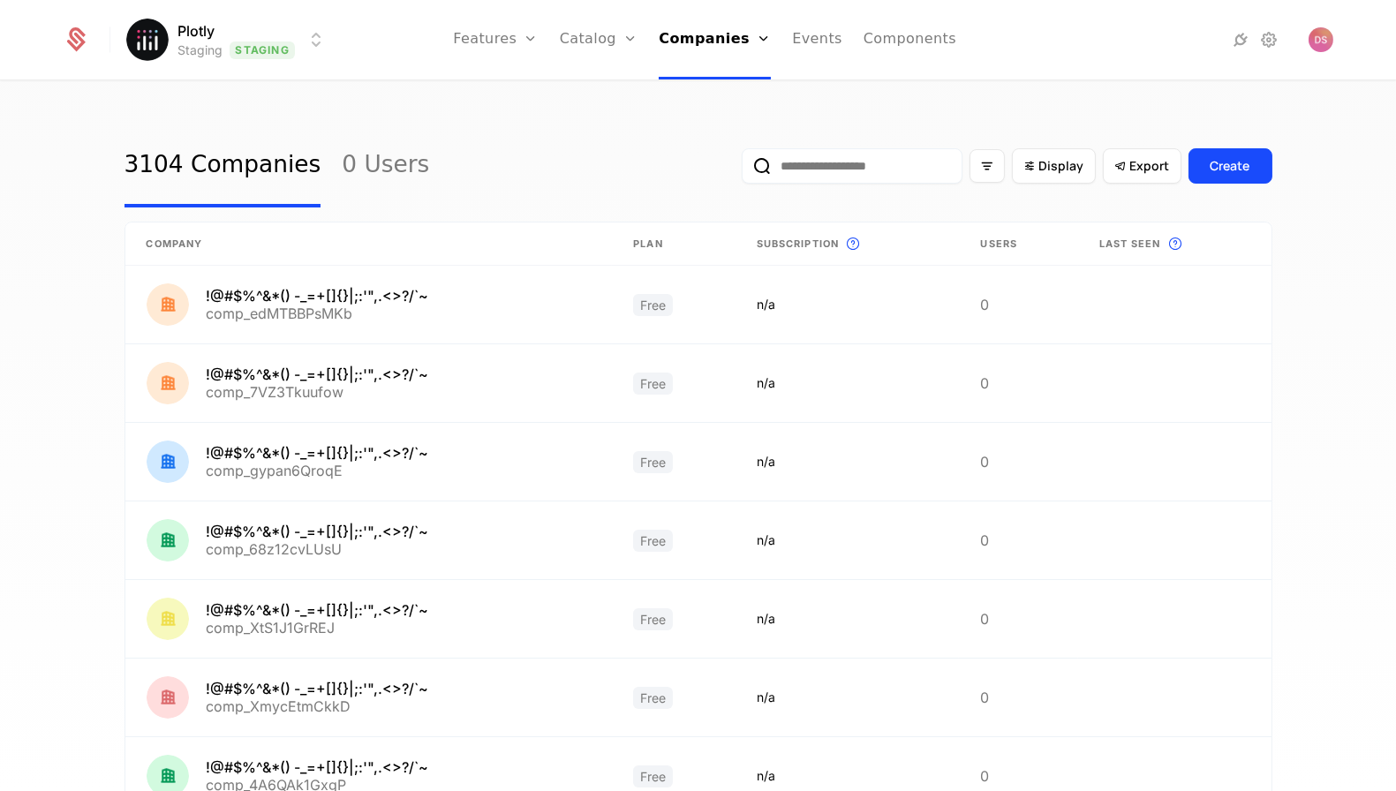
click at [879, 175] on input "email" at bounding box center [852, 165] width 221 height 35
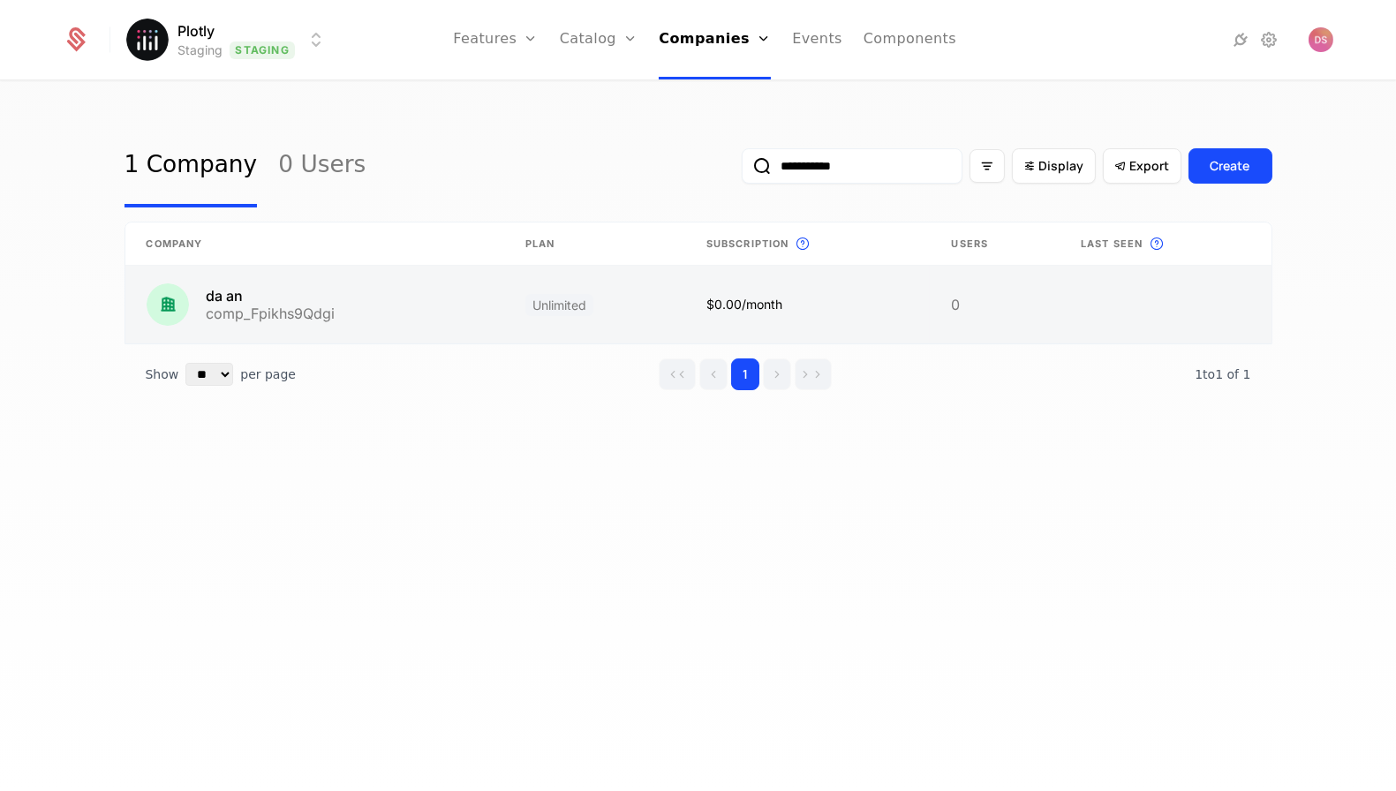
type input "**********"
click at [490, 310] on link at bounding box center [315, 305] width 380 height 78
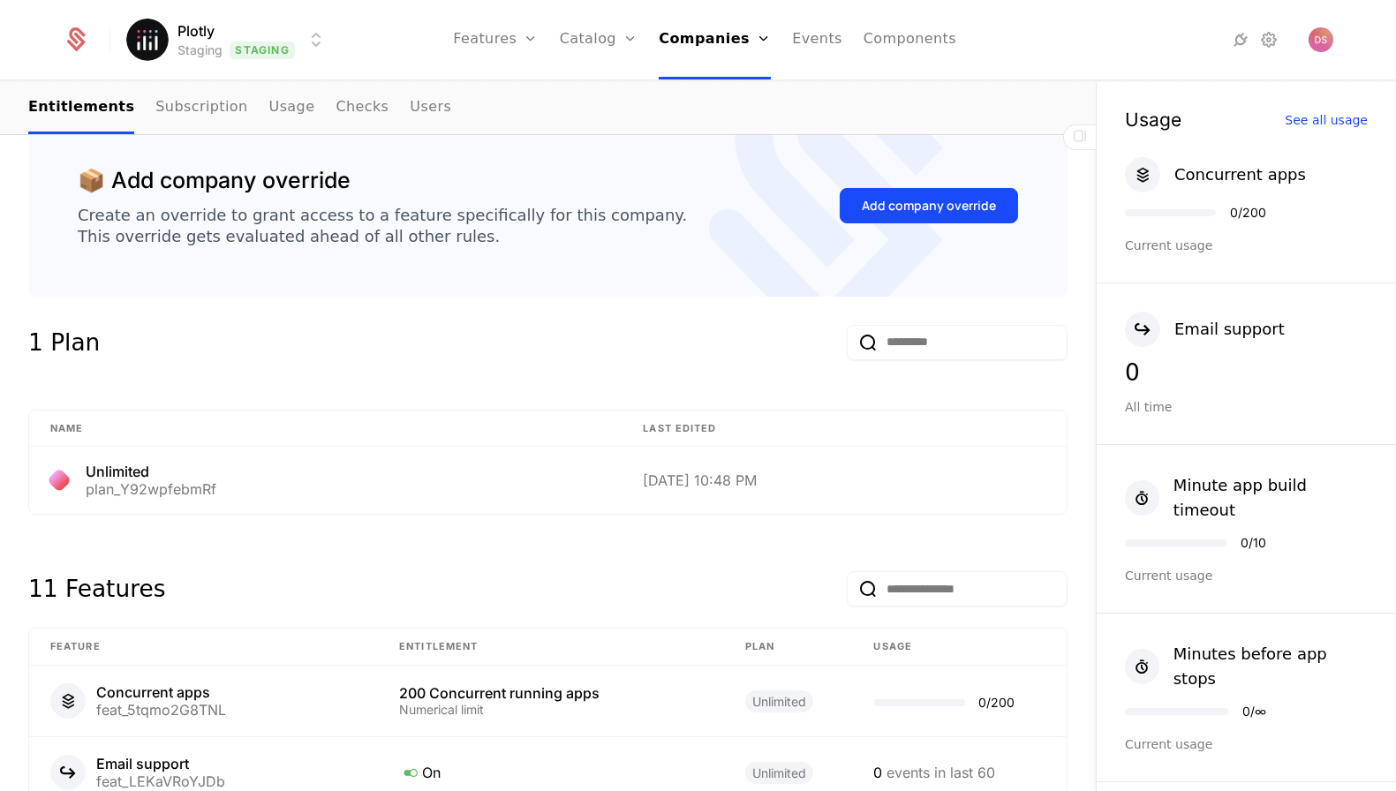
scroll to position [149, 0]
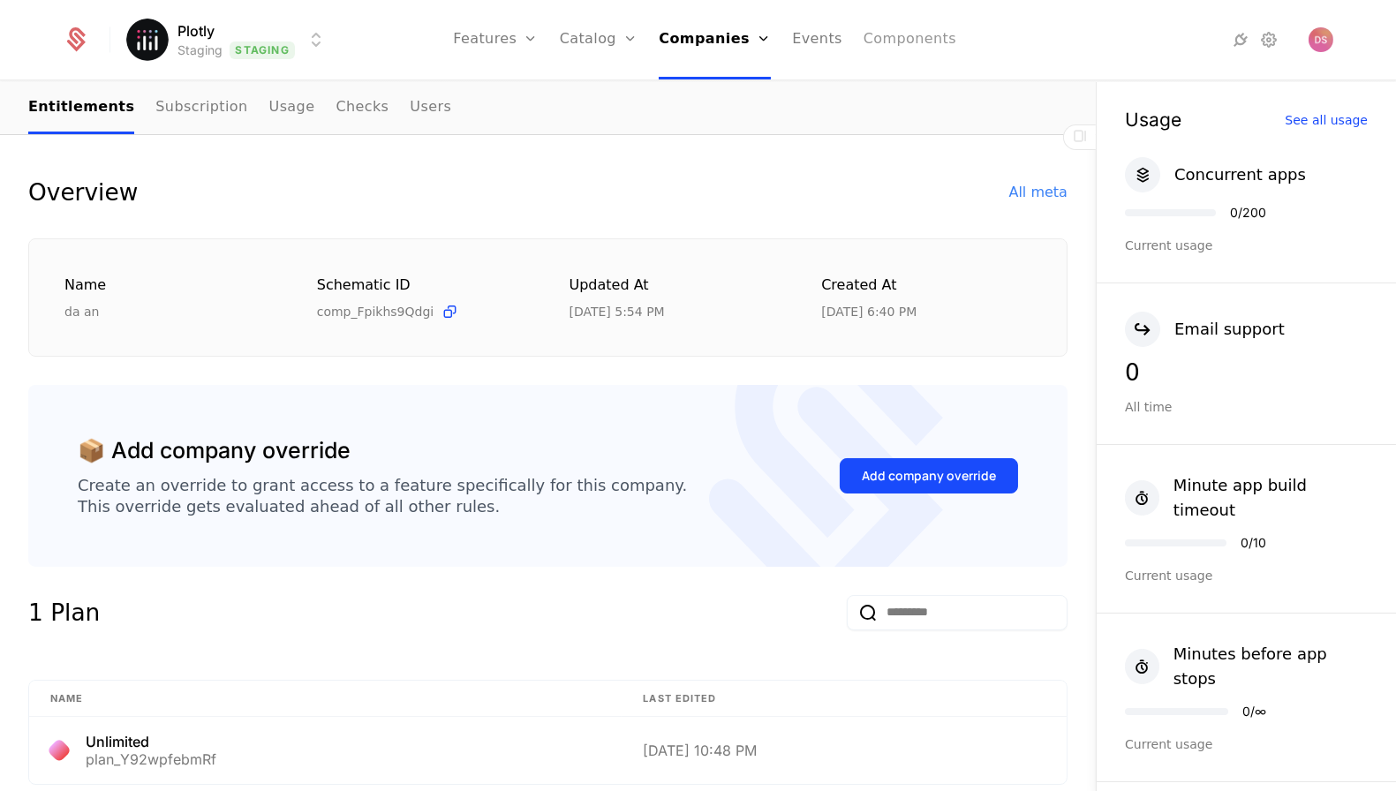
click at [898, 34] on link "Components" at bounding box center [910, 39] width 93 height 79
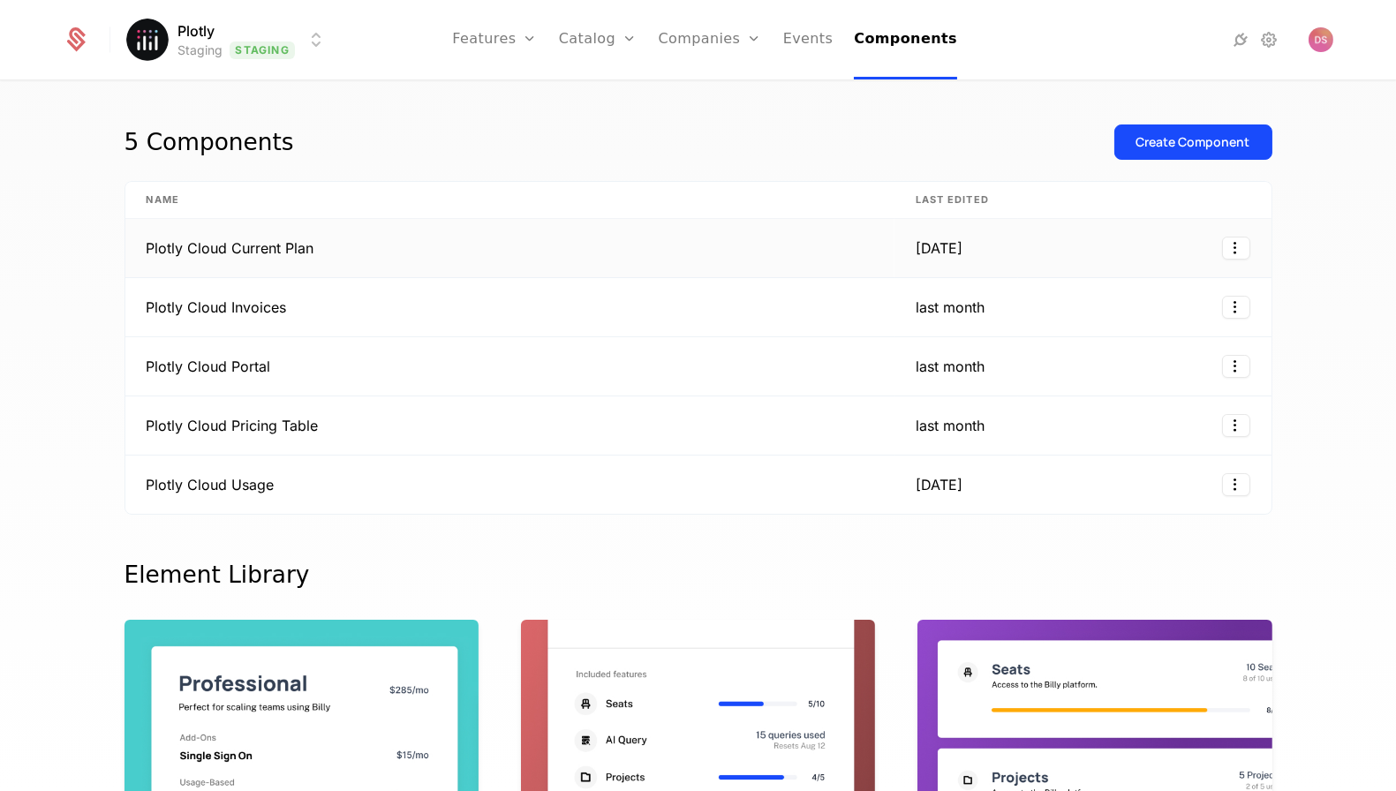
click at [478, 243] on td "Plotly Cloud Current Plan" at bounding box center [509, 248] width 769 height 59
click at [592, 324] on td "Plotly Cloud Invoices" at bounding box center [509, 307] width 769 height 59
click at [569, 365] on td "Plotly Cloud Portal" at bounding box center [509, 366] width 769 height 59
click at [555, 409] on td "Plotly Cloud Pricing Table" at bounding box center [509, 425] width 769 height 59
click at [509, 474] on td "Plotly Cloud Usage" at bounding box center [509, 485] width 769 height 58
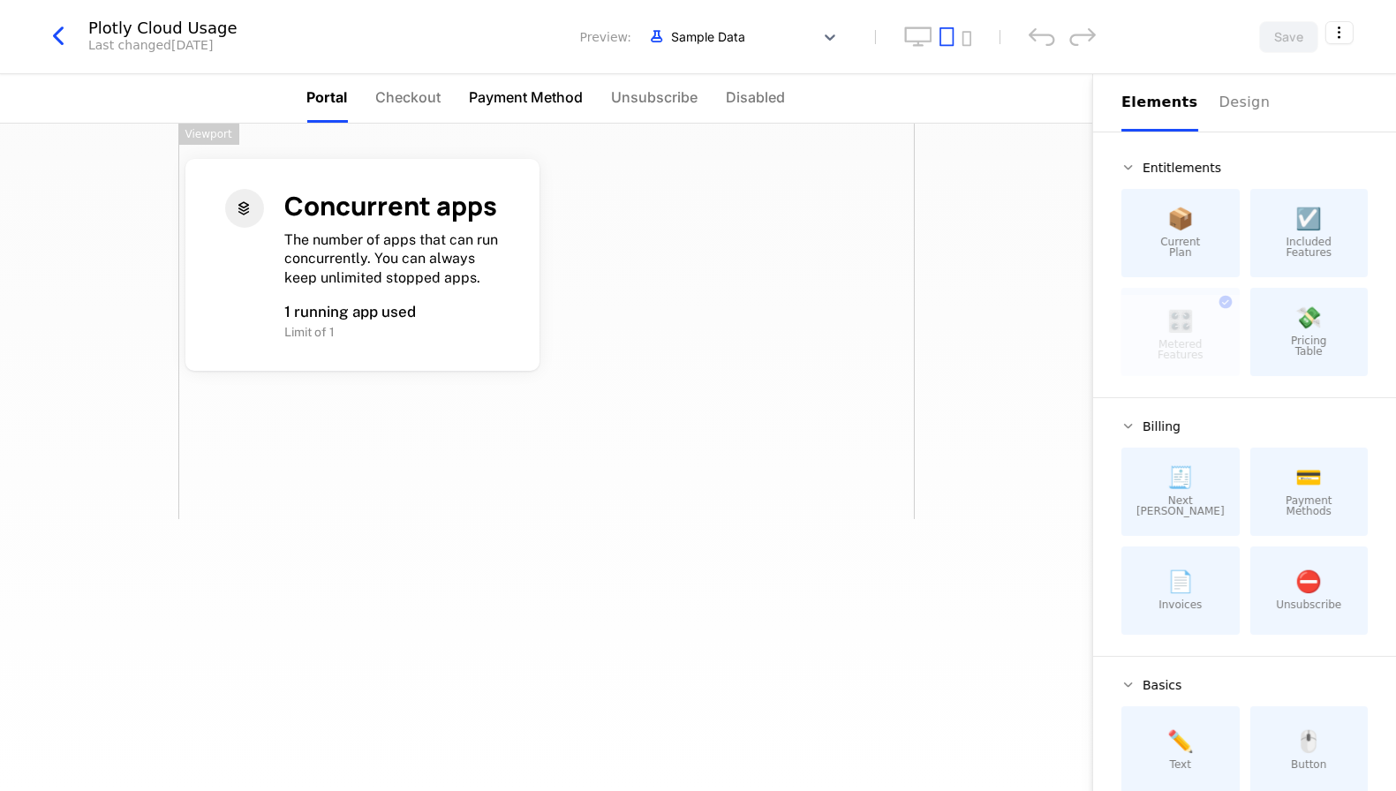
click at [549, 90] on span "Payment Method" at bounding box center [527, 97] width 114 height 21
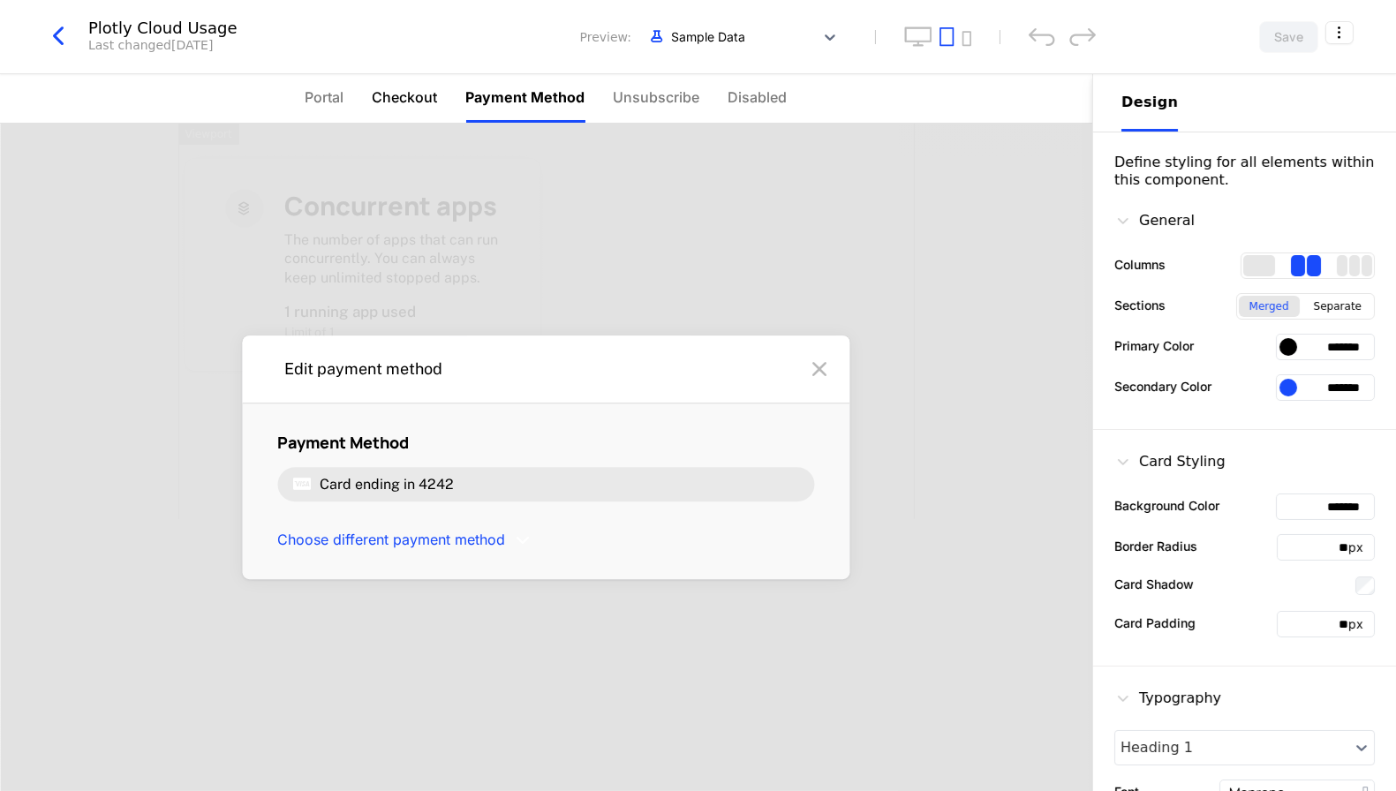
click at [412, 96] on span "Checkout" at bounding box center [405, 97] width 65 height 21
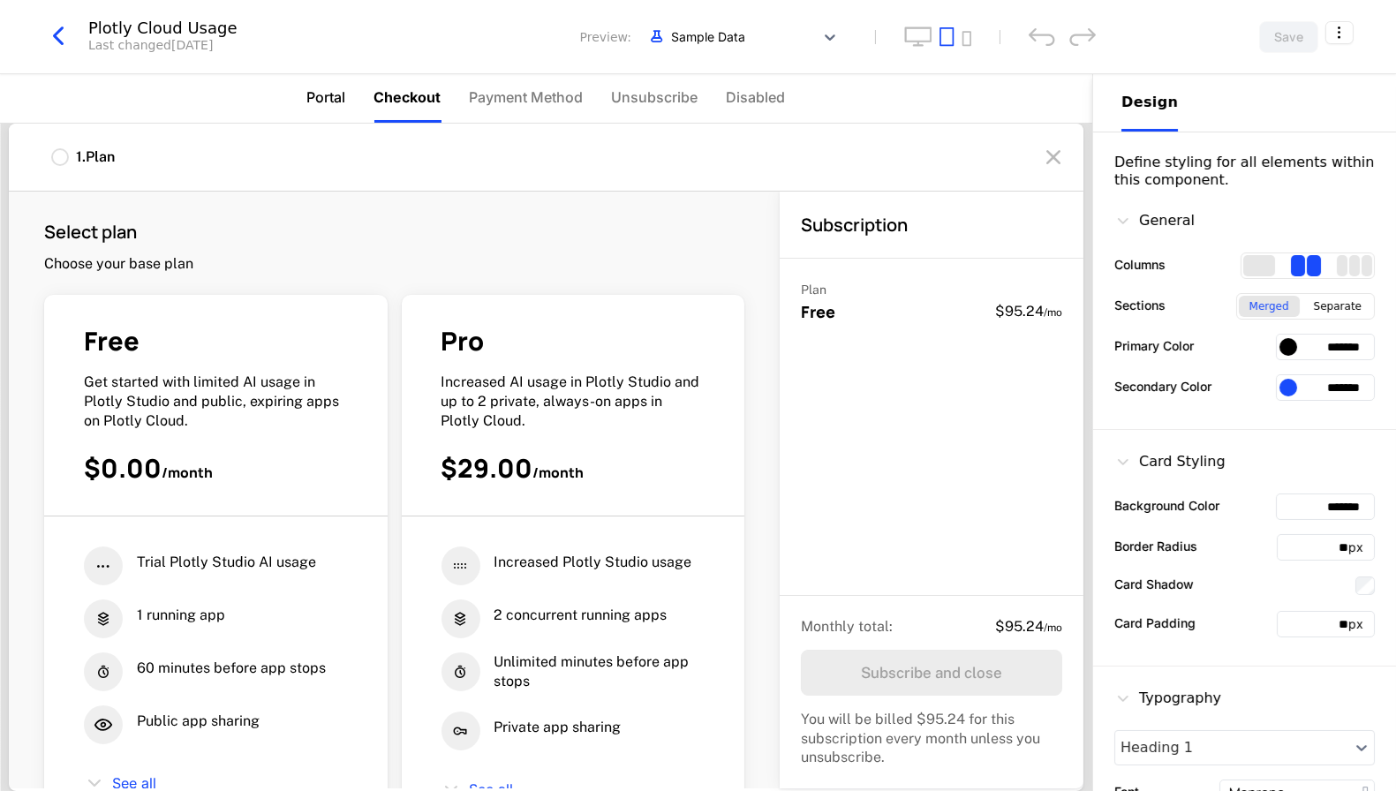
click at [329, 96] on span "Portal" at bounding box center [326, 97] width 39 height 21
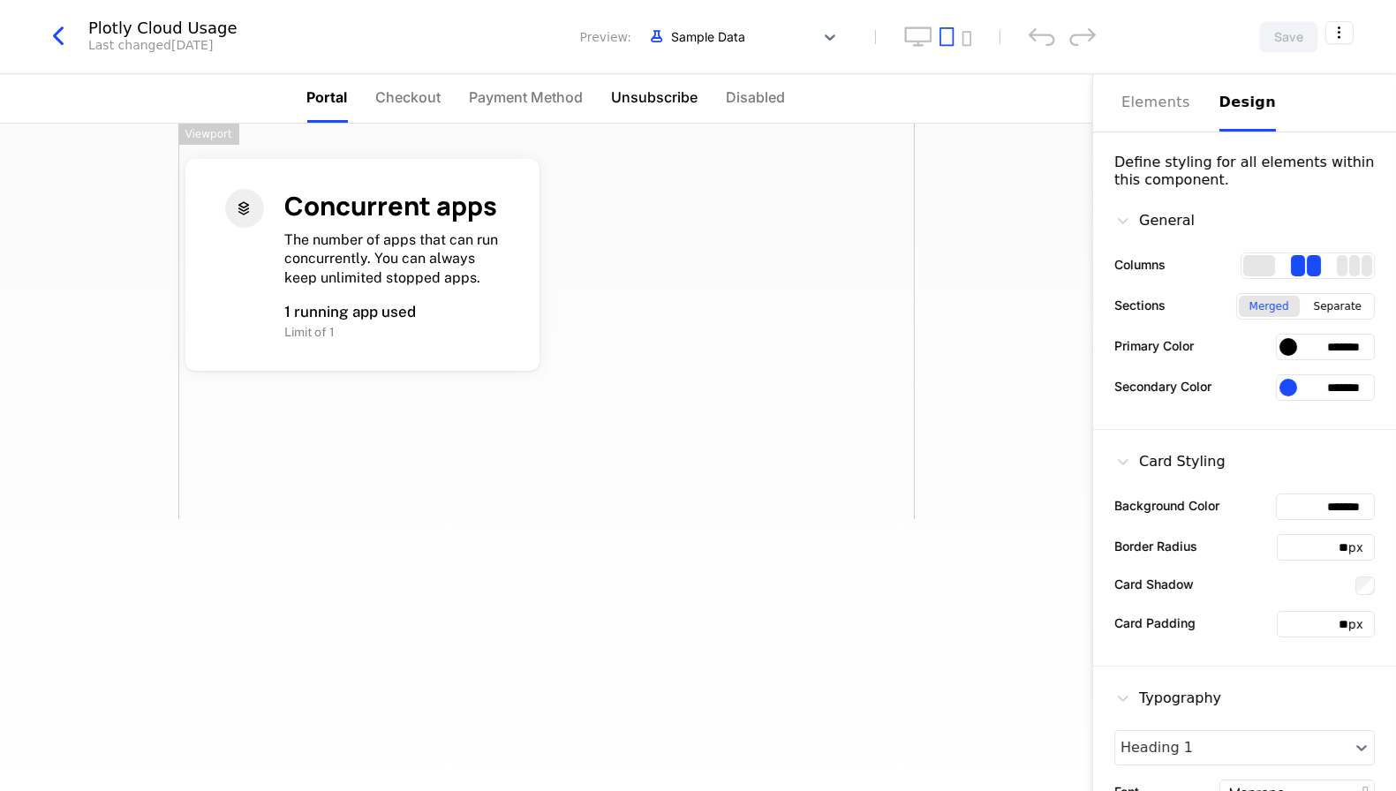
click at [657, 94] on span "Unsubscribe" at bounding box center [655, 97] width 87 height 21
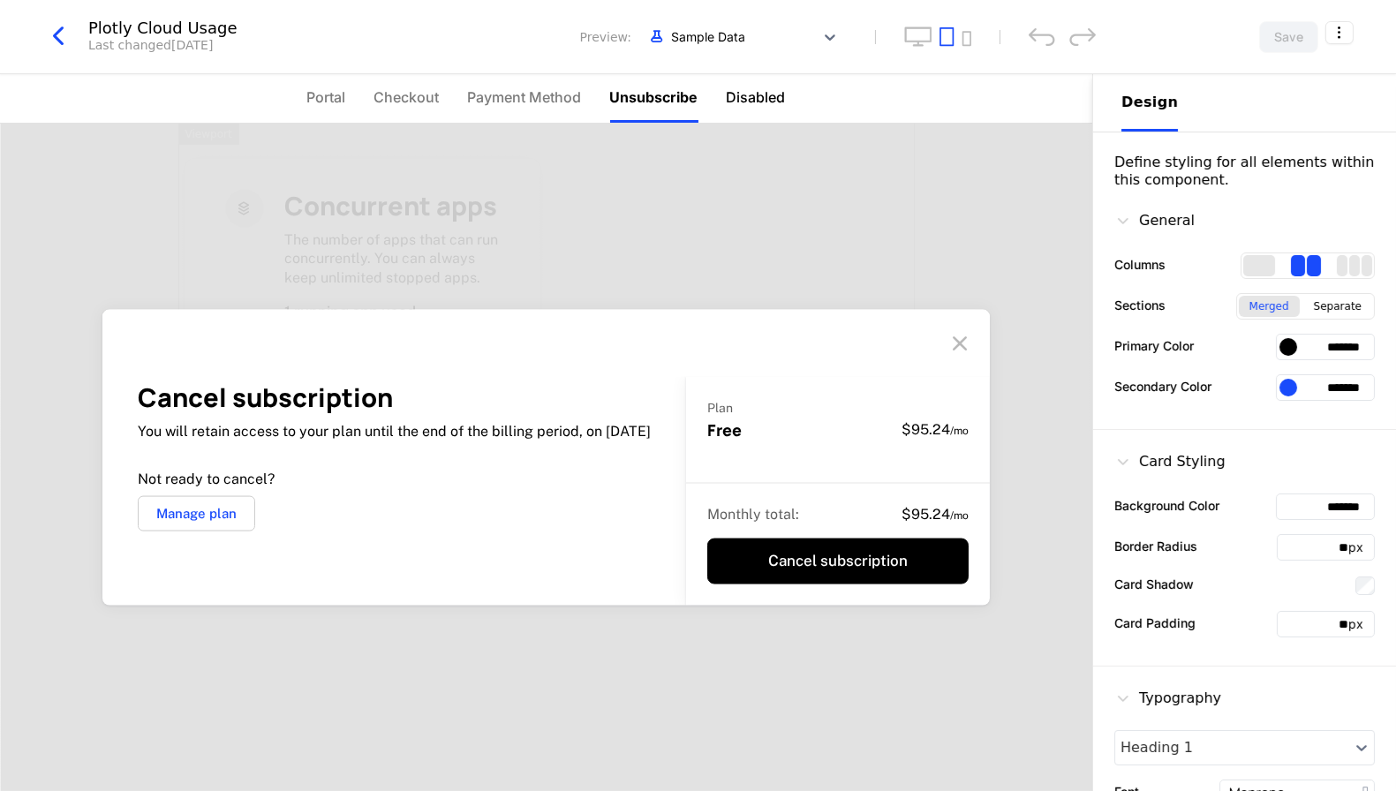
click at [763, 92] on span "Disabled" at bounding box center [756, 97] width 59 height 21
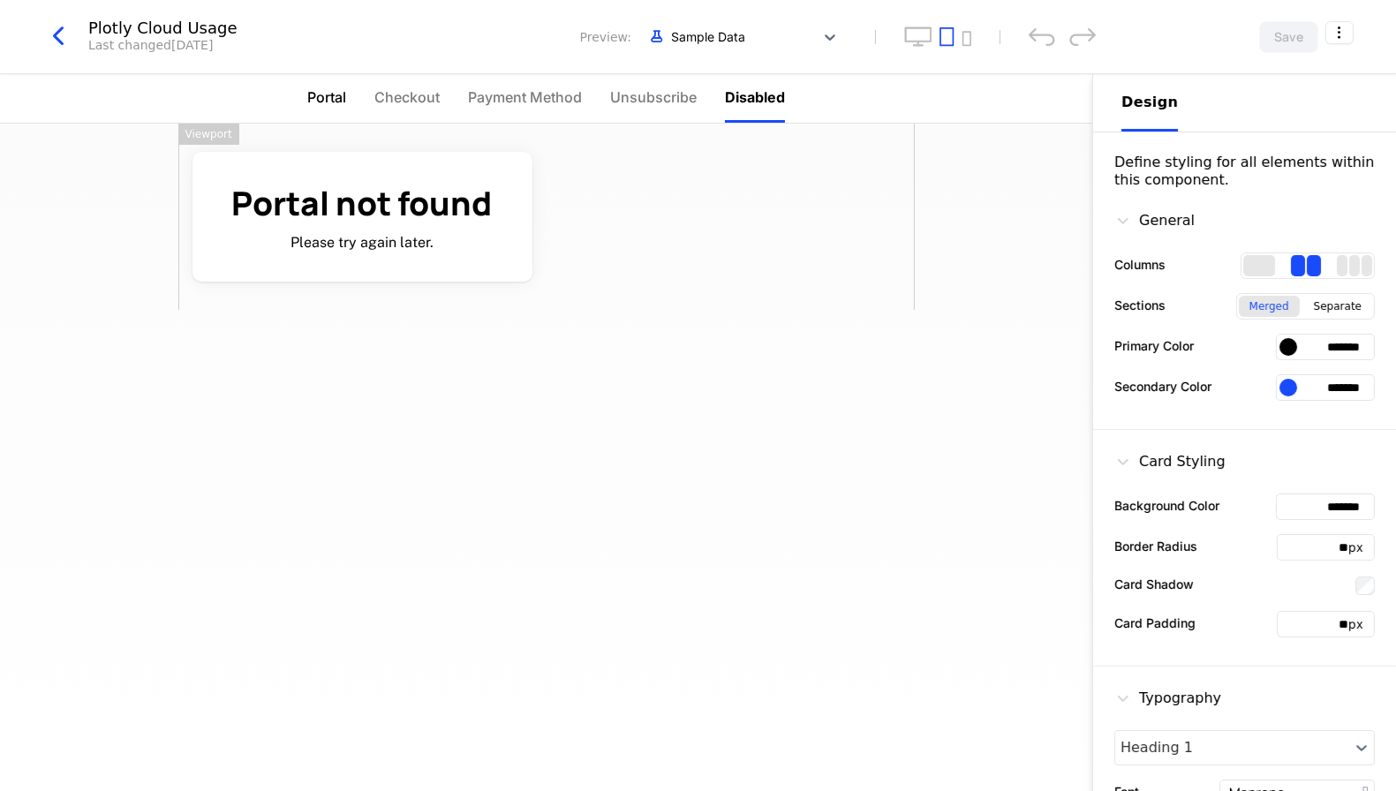
click at [327, 95] on span "Portal" at bounding box center [326, 97] width 39 height 21
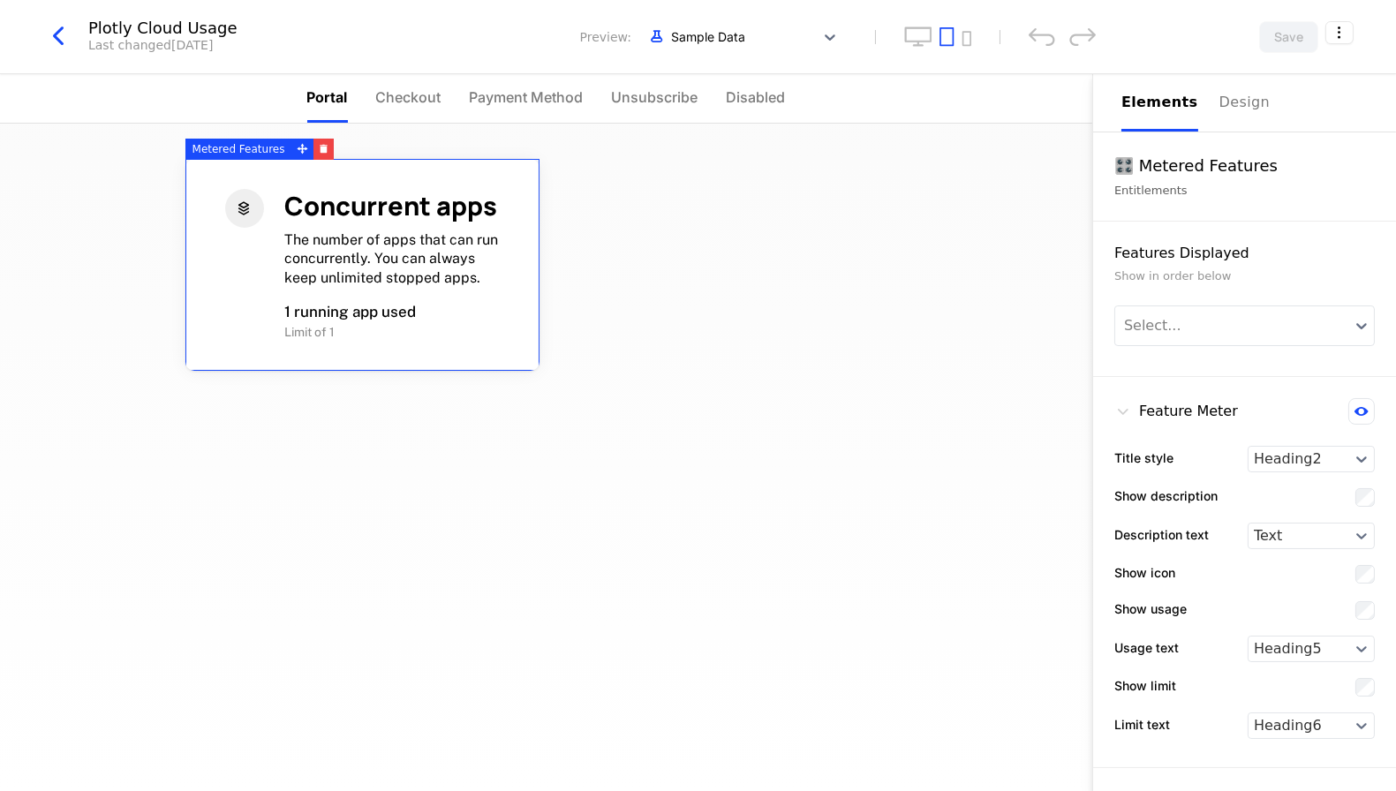
click at [360, 304] on span "1 running app used" at bounding box center [351, 312] width 132 height 18
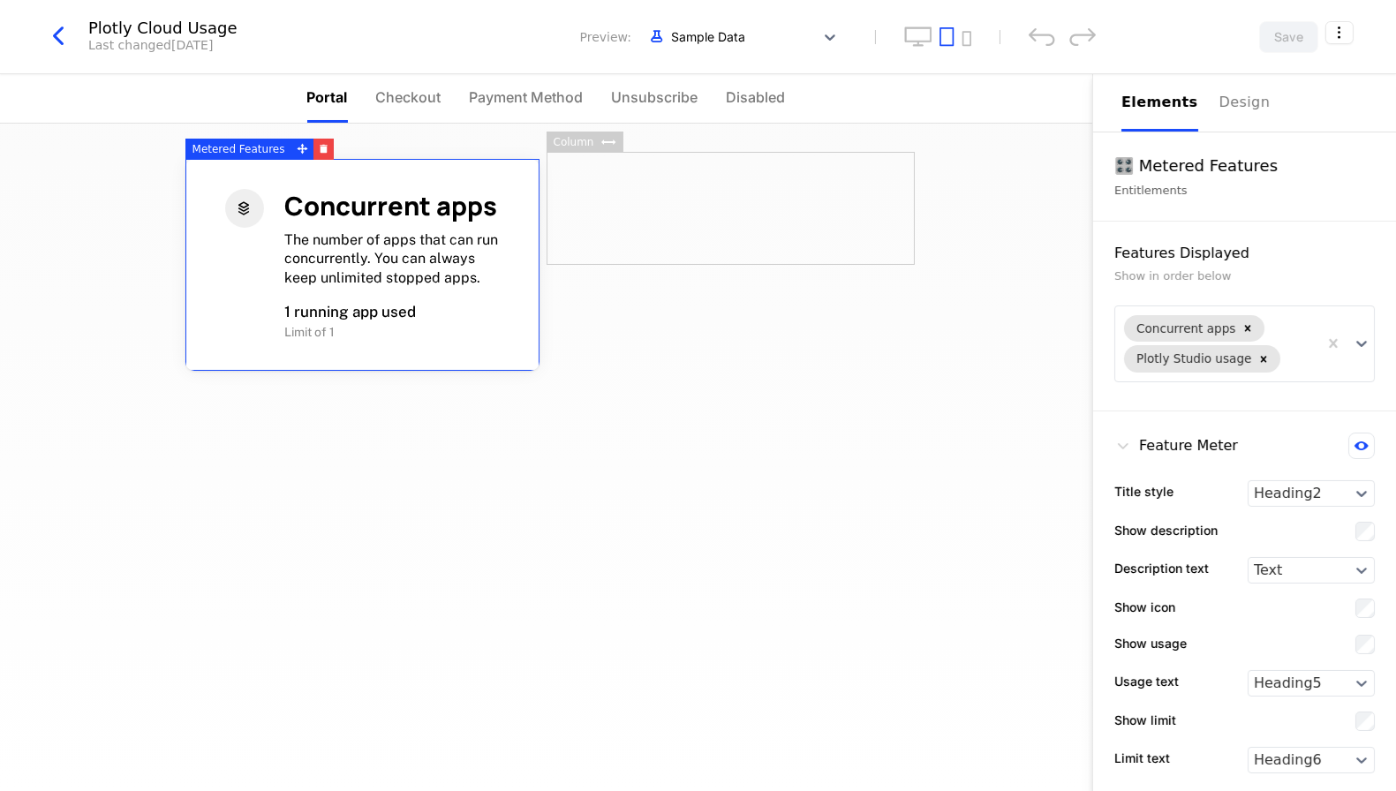
scroll to position [4, 0]
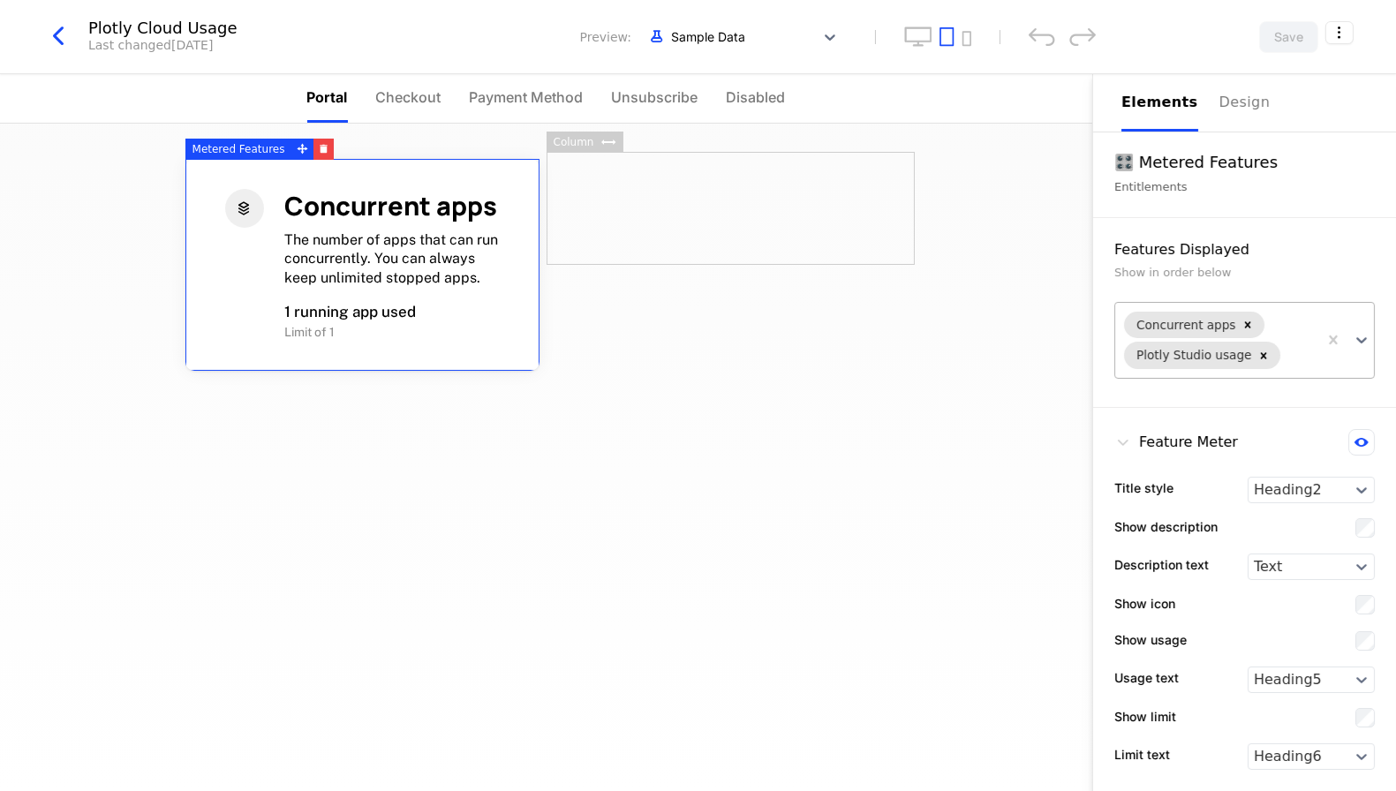
click at [1174, 321] on div "Concurrent apps" at bounding box center [1184, 324] width 107 height 23
